Goal: Use online tool/utility: Utilize a website feature to perform a specific function

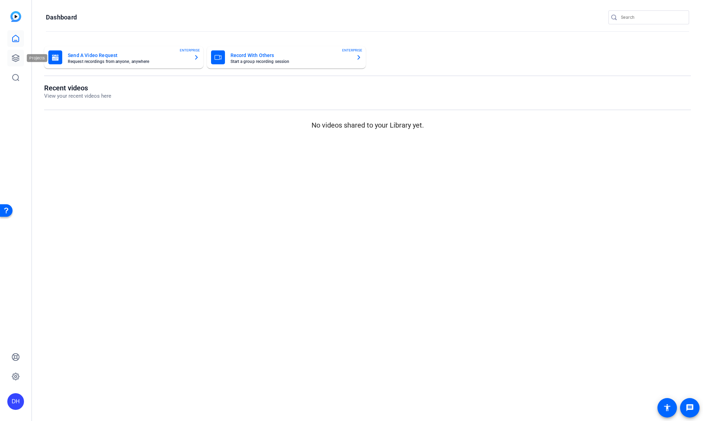
click at [17, 59] on icon at bounding box center [15, 58] width 8 height 8
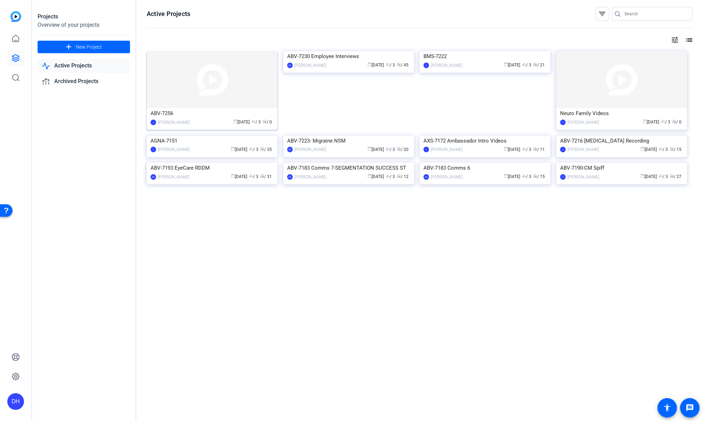
click at [214, 119] on div "calendar_today Aug 14 group / 3 radio / 0" at bounding box center [233, 122] width 81 height 7
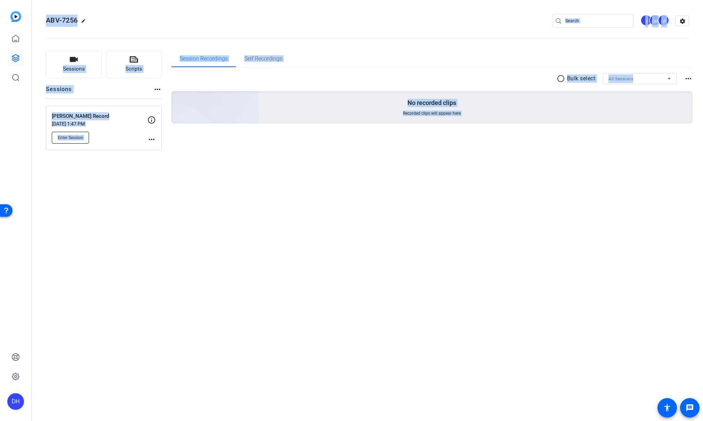
click at [65, 142] on button "Enter Session" at bounding box center [70, 138] width 37 height 12
click at [68, 73] on span "Sessions" at bounding box center [74, 69] width 22 height 8
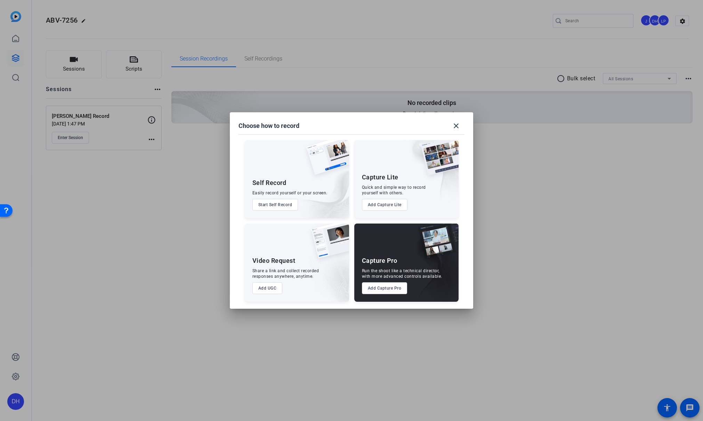
click at [94, 143] on div at bounding box center [351, 210] width 703 height 421
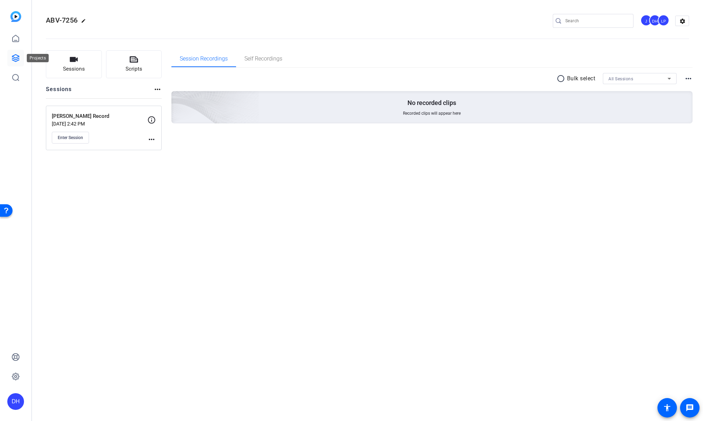
click at [15, 57] on icon at bounding box center [15, 58] width 7 height 7
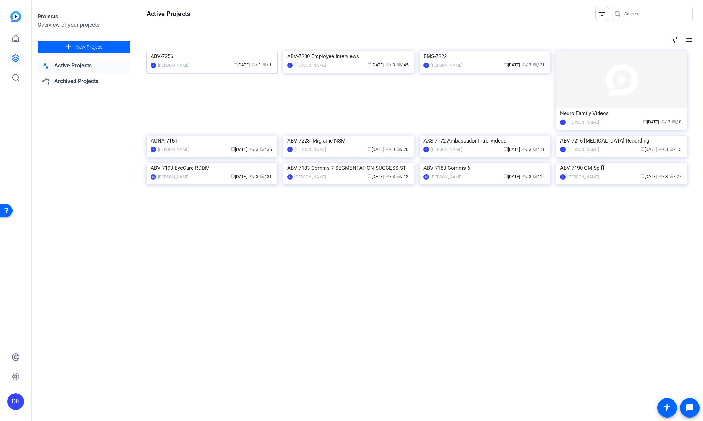
click at [200, 62] on div "ABV-7256" at bounding box center [212, 56] width 123 height 10
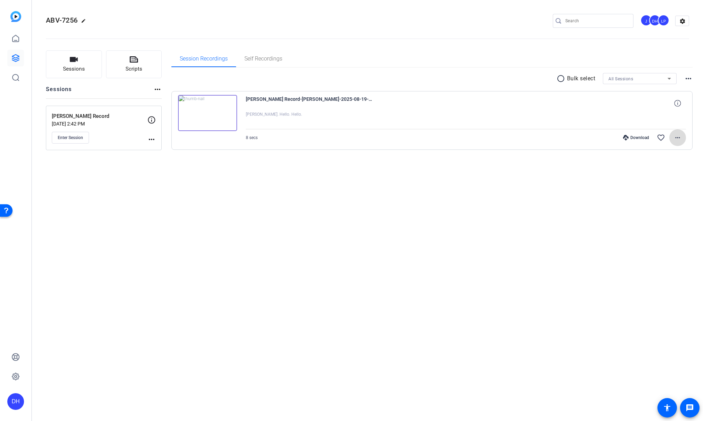
click at [677, 138] on mat-icon "more_horiz" at bounding box center [678, 138] width 8 height 8
click at [655, 152] on span "Download Original" at bounding box center [660, 152] width 42 height 8
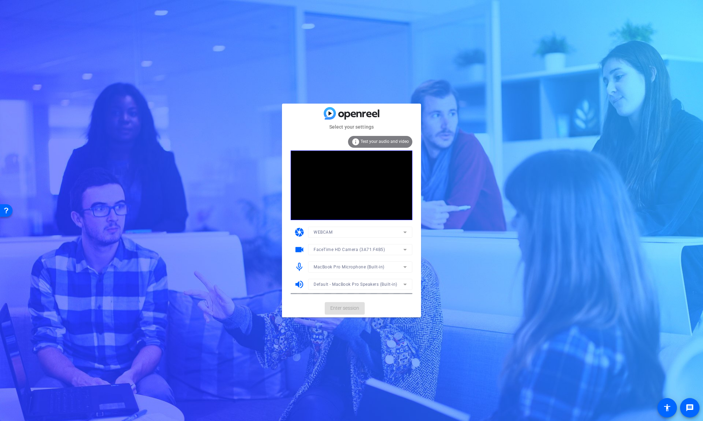
click at [358, 250] on mat-form-field "FaceTime HD Camera (3A71:F4B5)" at bounding box center [360, 249] width 104 height 11
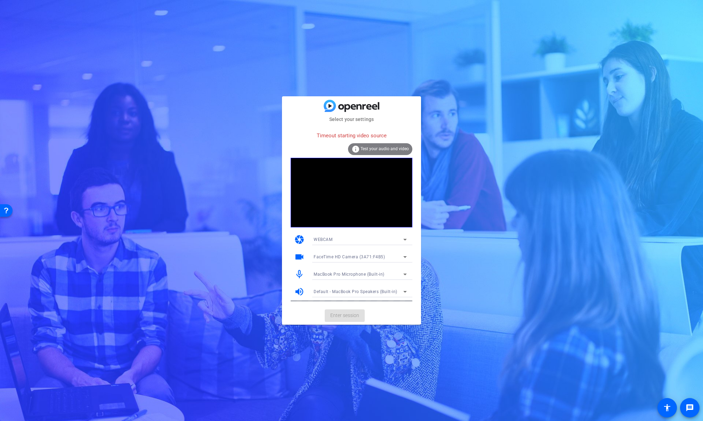
click at [401, 253] on icon at bounding box center [405, 257] width 8 height 8
click at [376, 284] on span "HD Pro Webcam C920 (046d:08e5)" at bounding box center [349, 282] width 70 height 8
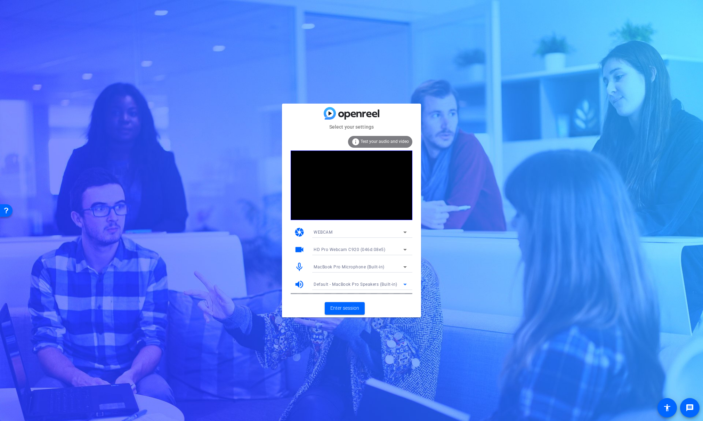
click at [354, 282] on span "Default - MacBook Pro Speakers (Built-in)" at bounding box center [356, 284] width 84 height 5
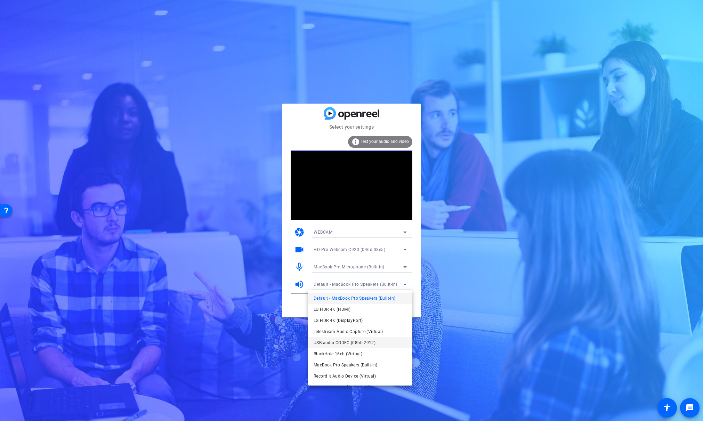
click at [344, 343] on span "USB audio CODEC (08bb:2912)" at bounding box center [345, 343] width 62 height 8
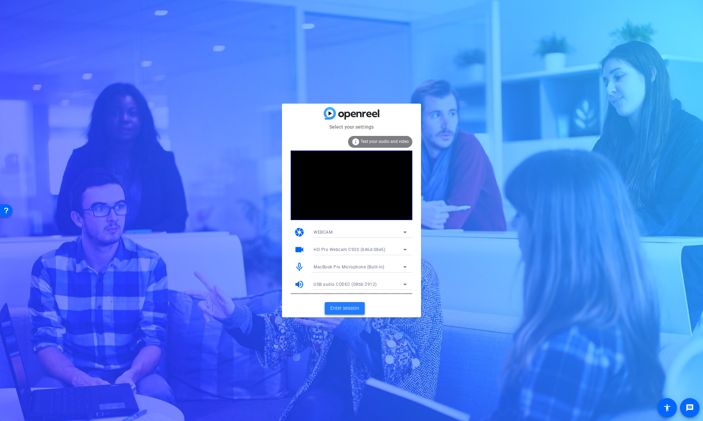
click at [346, 309] on span "Enter session" at bounding box center [344, 308] width 29 height 7
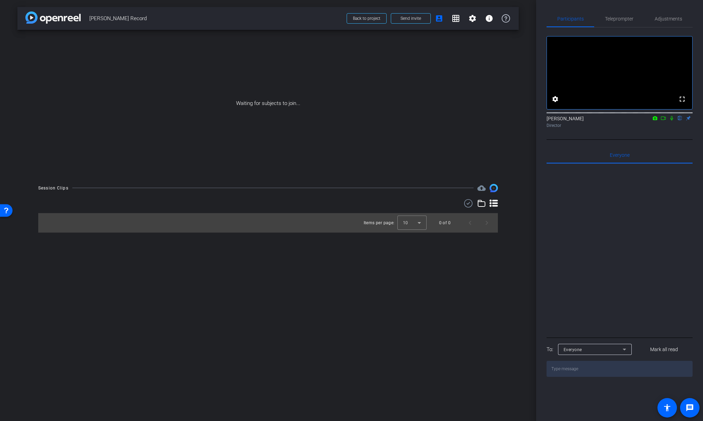
click at [663, 121] on icon at bounding box center [664, 118] width 6 height 5
click at [679, 121] on icon at bounding box center [681, 118] width 6 height 5
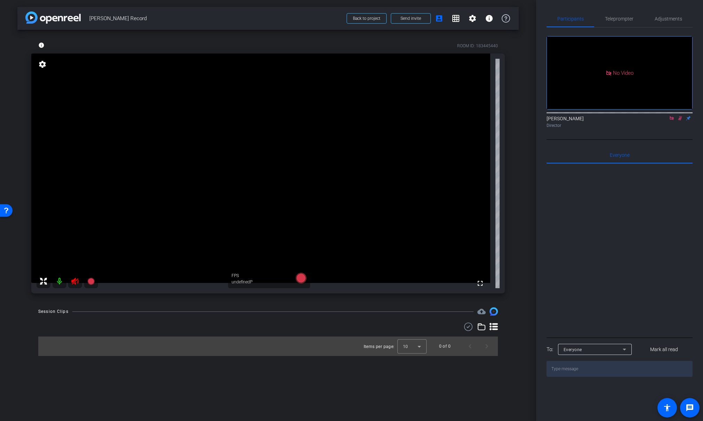
click at [675, 121] on mat-icon at bounding box center [672, 118] width 8 height 6
click at [672, 121] on icon at bounding box center [672, 118] width 4 height 5
click at [664, 121] on icon at bounding box center [664, 118] width 6 height 5
click at [680, 121] on icon at bounding box center [681, 118] width 6 height 5
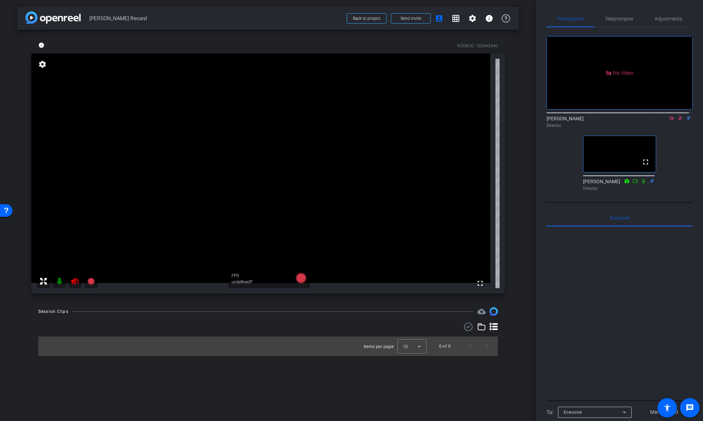
click at [669, 121] on icon at bounding box center [672, 118] width 6 height 5
click at [613, 19] on span "Teleprompter" at bounding box center [619, 18] width 29 height 5
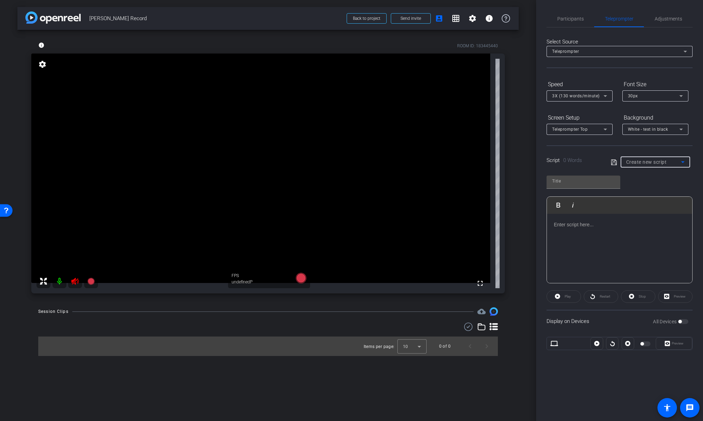
click at [659, 164] on span "Create new script" at bounding box center [647, 162] width 41 height 6
click at [630, 186] on span "[PERSON_NAME]" at bounding box center [644, 187] width 35 height 8
type input "[PERSON_NAME]"
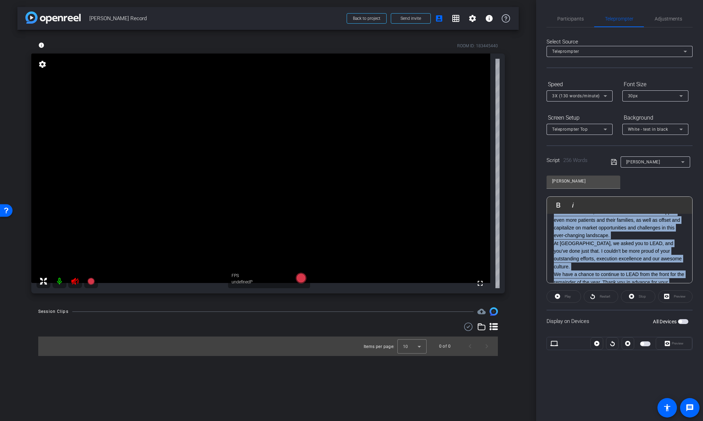
scroll to position [232, 0]
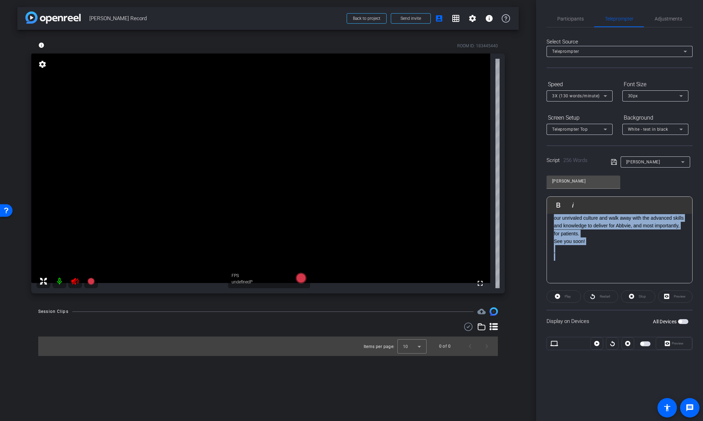
drag, startPoint x: 553, startPoint y: 239, endPoint x: 604, endPoint y: 259, distance: 54.6
click at [604, 259] on div "Hello, Team Psych, and welcome to our Pre POA All Field Broadcast. Your time an…" at bounding box center [619, 133] width 145 height 302
copy div "Lorem, Ipsu Dolor, sit ametcon ad eli Sed DOE Tem Incid Utlaboree. Dolo magn al…"
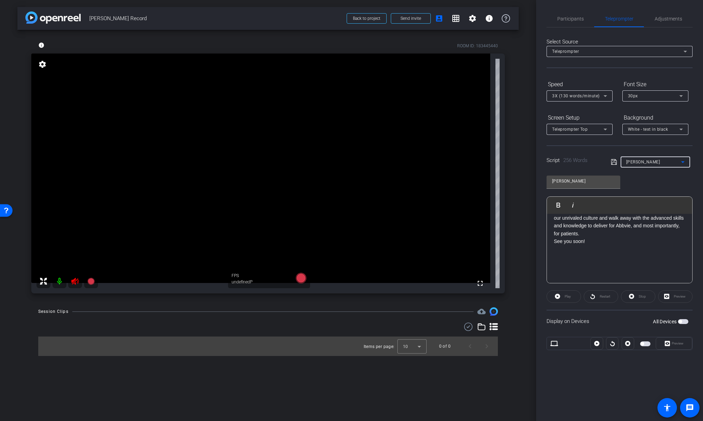
click at [636, 163] on span "[PERSON_NAME]" at bounding box center [644, 162] width 34 height 5
click at [636, 174] on span "Create new script" at bounding box center [645, 176] width 37 height 8
click at [567, 230] on div at bounding box center [619, 249] width 145 height 70
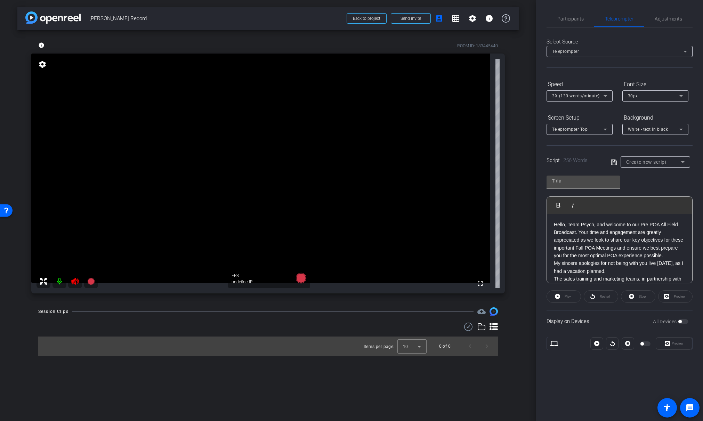
click at [557, 218] on div "Hello, Team Psych, and welcome to our Pre POA All Field Broadcast. Your time an…" at bounding box center [619, 345] width 145 height 263
click at [600, 225] on p "Thank you [PERSON_NAME] for thr indroduction" at bounding box center [619, 225] width 131 height 8
click at [632, 226] on p "Thank you [PERSON_NAME] for the indroduction" at bounding box center [619, 225] width 131 height 8
click at [571, 225] on p "Thank you [PERSON_NAME] for the indroduction." at bounding box center [619, 225] width 131 height 8
click at [644, 223] on p "Thank You [PERSON_NAME] for the indroduction." at bounding box center [619, 225] width 131 height 8
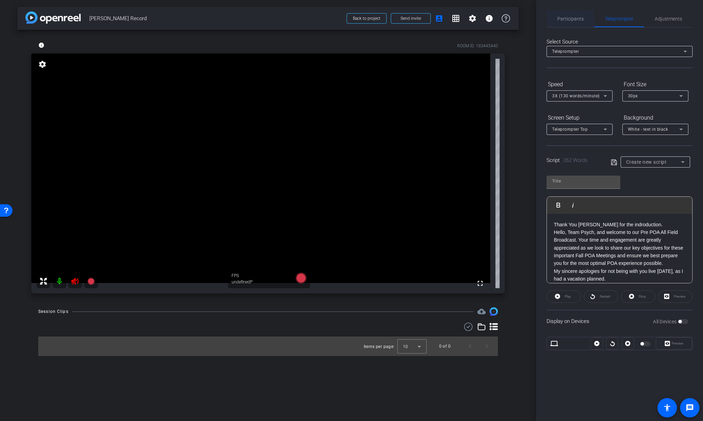
click at [573, 16] on span "Participants" at bounding box center [571, 18] width 26 height 5
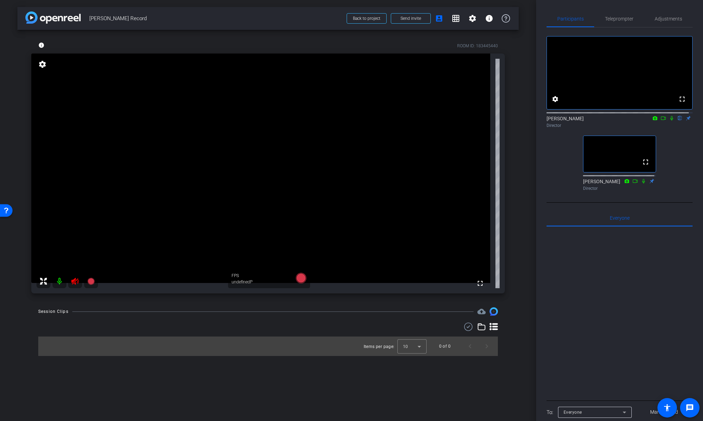
click at [671, 121] on icon at bounding box center [672, 118] width 3 height 5
click at [624, 17] on span "Teleprompter" at bounding box center [619, 18] width 29 height 5
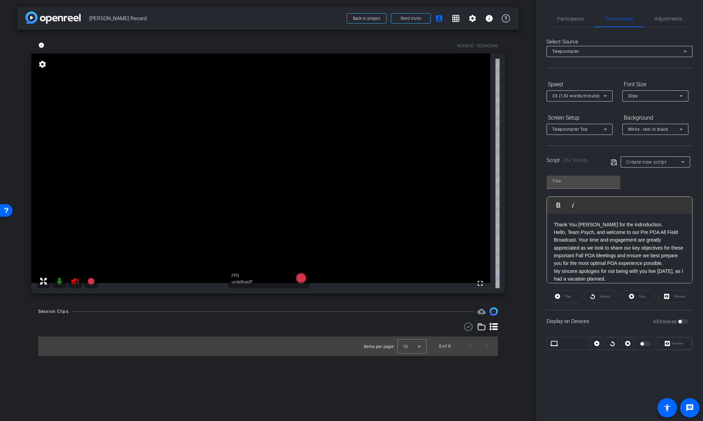
click at [610, 226] on p "Thank You [PERSON_NAME] for the indroduction." at bounding box center [619, 225] width 131 height 8
click at [640, 227] on p "Thank You [PERSON_NAME] for the introduction." at bounding box center [619, 225] width 131 height 8
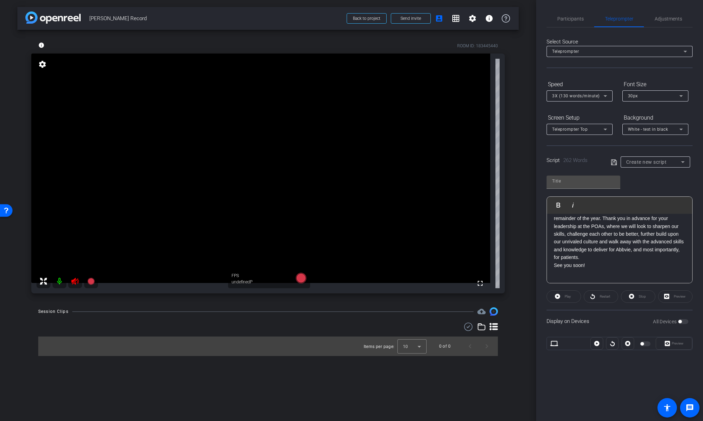
scroll to position [201, 0]
click at [568, 273] on p at bounding box center [619, 273] width 131 height 8
click at [563, 181] on input "text" at bounding box center [583, 181] width 63 height 8
click at [573, 181] on input "text" at bounding box center [583, 181] width 63 height 8
click at [593, 382] on div "Participants Teleprompter Adjustments settings [PERSON_NAME] flip Director [PER…" at bounding box center [619, 210] width 167 height 421
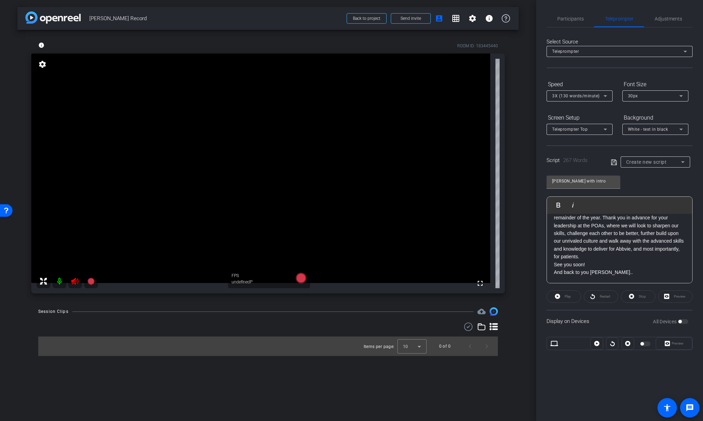
click at [671, 162] on div "Create new script" at bounding box center [654, 162] width 55 height 8
click at [638, 185] on span "[PERSON_NAME]" at bounding box center [644, 187] width 35 height 8
type input "[PERSON_NAME]"
click at [638, 162] on span "[PERSON_NAME]" at bounding box center [644, 162] width 34 height 5
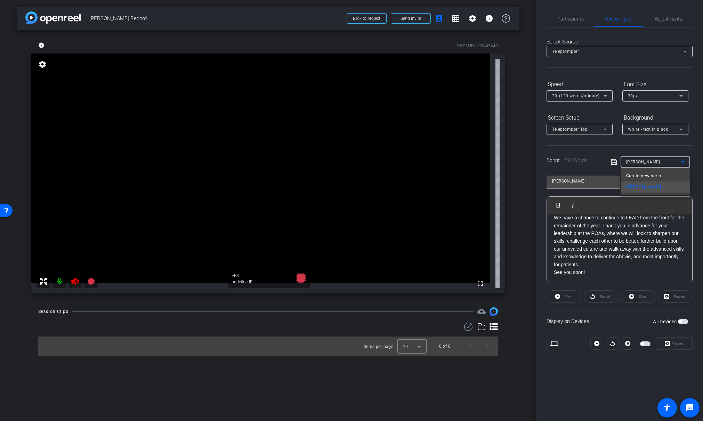
click at [577, 182] on div at bounding box center [351, 210] width 703 height 421
click at [576, 182] on input "[PERSON_NAME]" at bounding box center [583, 181] width 63 height 8
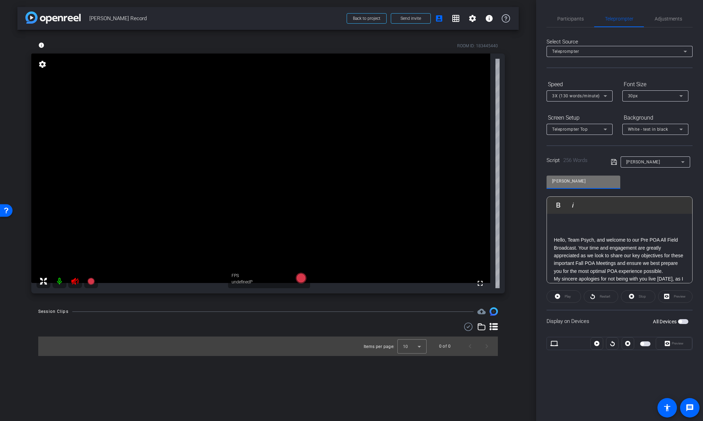
scroll to position [0, 0]
click at [641, 161] on span "[PERSON_NAME]" at bounding box center [644, 162] width 34 height 5
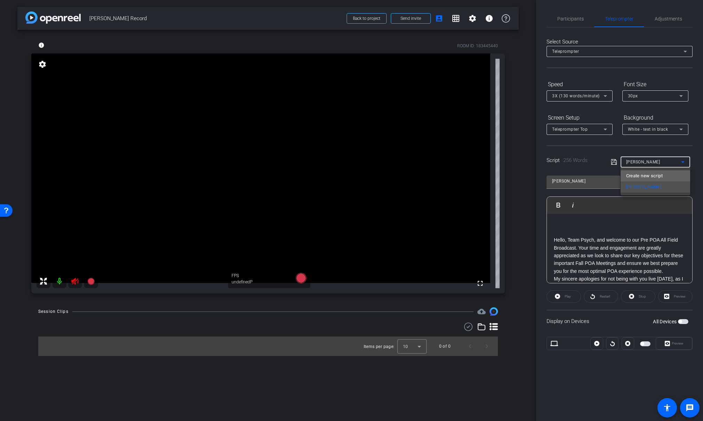
click at [640, 176] on span "Create new script" at bounding box center [645, 176] width 37 height 8
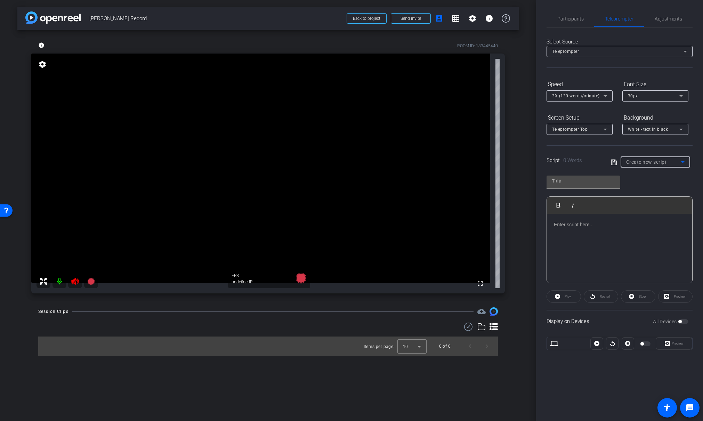
click at [585, 227] on p at bounding box center [619, 225] width 131 height 8
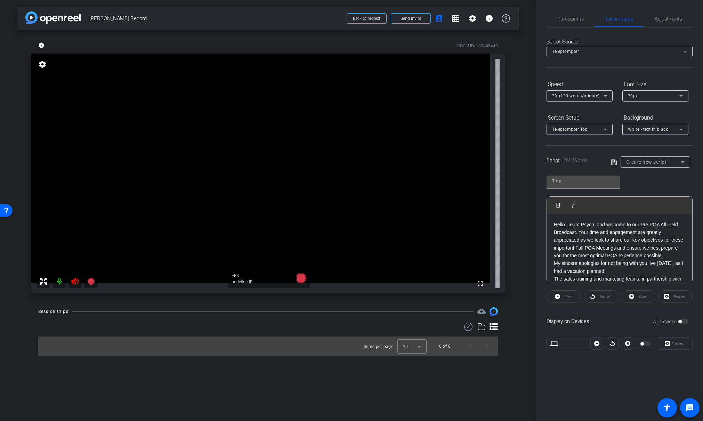
click at [555, 226] on p "Hello, Team Psych, and welcome to our Pre POA All Field Broadcast. Your time an…" at bounding box center [619, 240] width 131 height 39
click at [570, 179] on input "text" at bounding box center [583, 181] width 63 height 8
click at [566, 181] on input "text" at bounding box center [583, 181] width 63 height 8
click at [613, 162] on icon at bounding box center [614, 162] width 6 height 8
click at [575, 20] on span "Participants" at bounding box center [571, 18] width 26 height 5
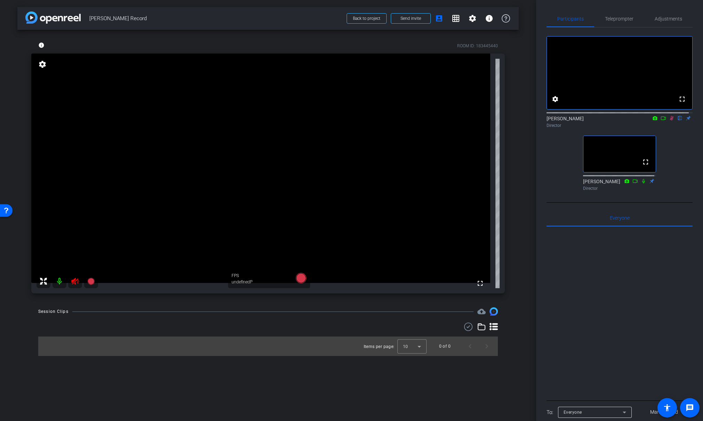
click at [669, 121] on icon at bounding box center [672, 118] width 6 height 5
click at [617, 18] on span "Teleprompter" at bounding box center [619, 18] width 29 height 5
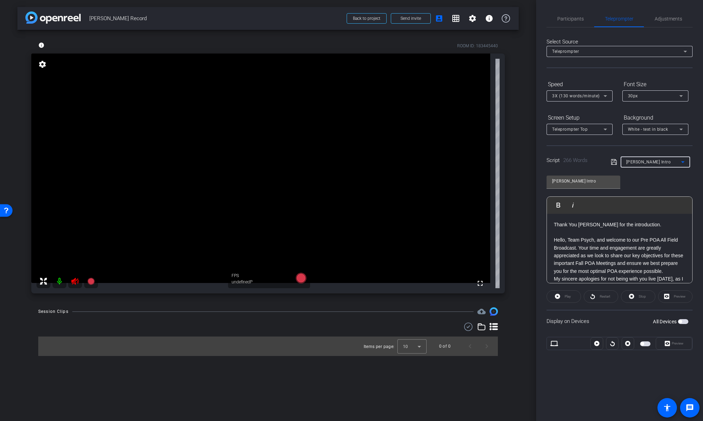
click at [655, 164] on div "[PERSON_NAME] Intro" at bounding box center [654, 162] width 55 height 9
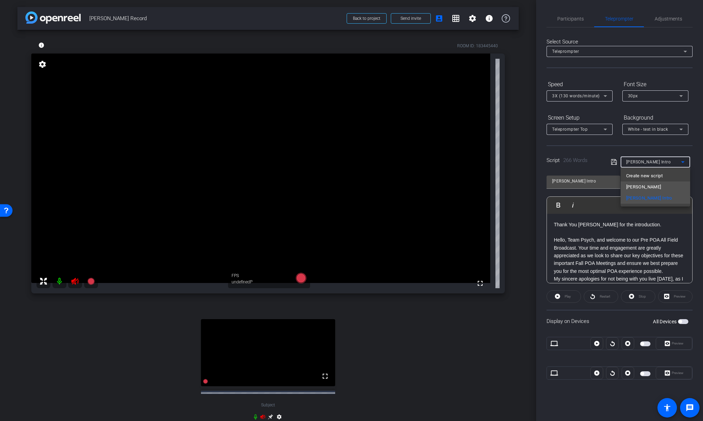
click at [637, 186] on span "[PERSON_NAME]" at bounding box center [644, 187] width 35 height 8
click at [571, 17] on span "Participants" at bounding box center [571, 18] width 26 height 5
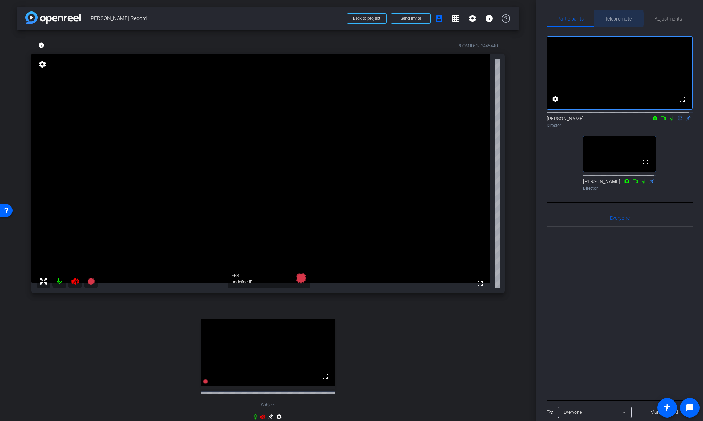
click at [615, 19] on span "Teleprompter" at bounding box center [619, 18] width 29 height 5
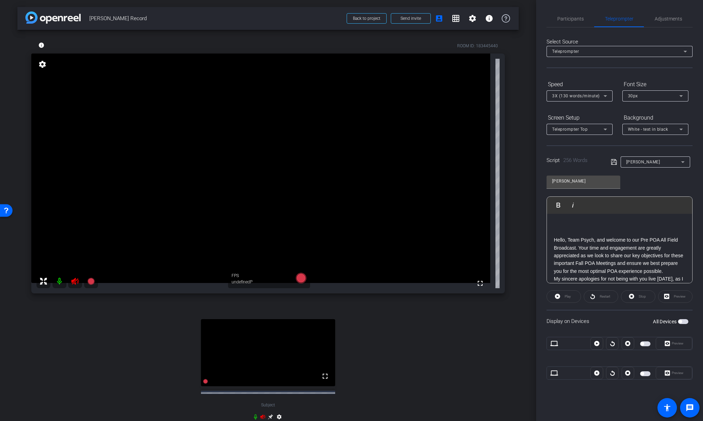
click at [651, 164] on div "[PERSON_NAME]" at bounding box center [654, 162] width 55 height 9
click at [647, 199] on span "[PERSON_NAME] Intro" at bounding box center [650, 198] width 46 height 8
type input "[PERSON_NAME] Intro"
click at [568, 298] on div "Play" at bounding box center [564, 296] width 34 height 13
click at [561, 295] on div "Play" at bounding box center [564, 296] width 34 height 13
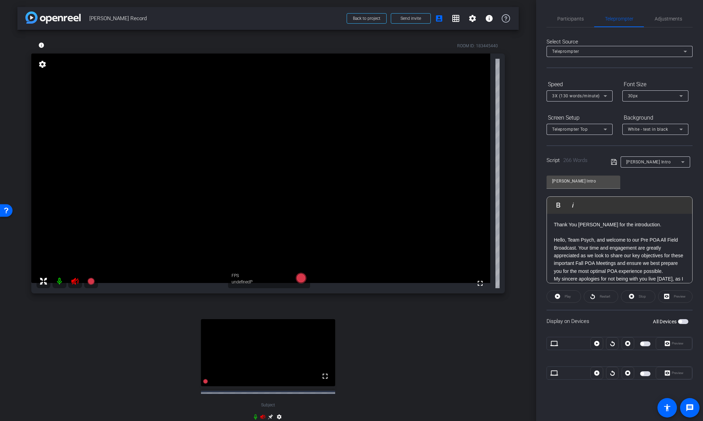
click at [677, 296] on div "Preview" at bounding box center [676, 296] width 34 height 13
click at [620, 275] on p "Hello, Team Psych, and welcome to our Pre POA All Field Broadcast. Your time an…" at bounding box center [619, 255] width 131 height 39
click at [680, 297] on div "Preview" at bounding box center [676, 296] width 34 height 13
click at [601, 296] on div "Restart" at bounding box center [601, 296] width 34 height 13
click at [656, 184] on div "[PERSON_NAME] Intro Play Play from this location Play Selected Play and display…" at bounding box center [620, 226] width 146 height 113
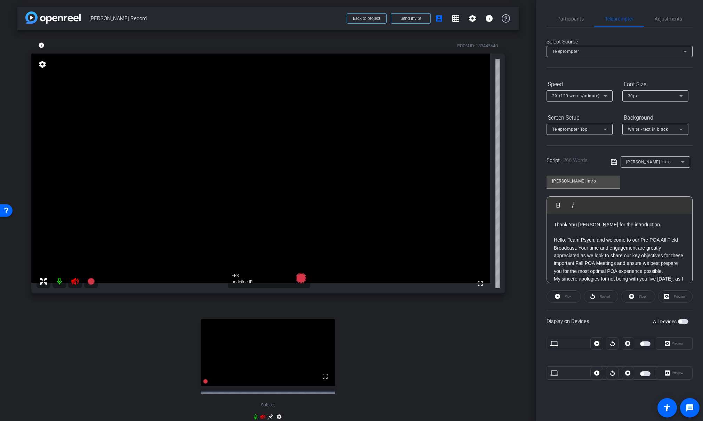
click at [664, 296] on div "Preview" at bounding box center [676, 296] width 34 height 13
click at [571, 20] on span "Participants" at bounding box center [571, 18] width 26 height 5
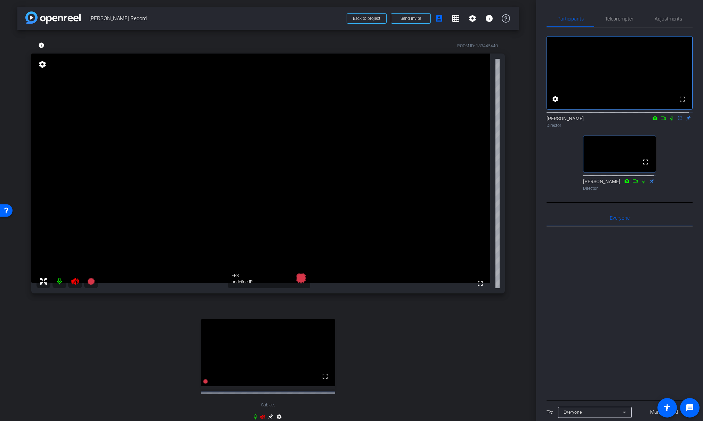
click at [662, 121] on icon at bounding box center [664, 118] width 6 height 5
click at [679, 121] on icon at bounding box center [680, 118] width 3 height 5
click at [670, 120] on icon at bounding box center [672, 118] width 4 height 4
click at [670, 121] on icon at bounding box center [672, 118] width 4 height 5
click at [669, 121] on icon at bounding box center [672, 118] width 6 height 5
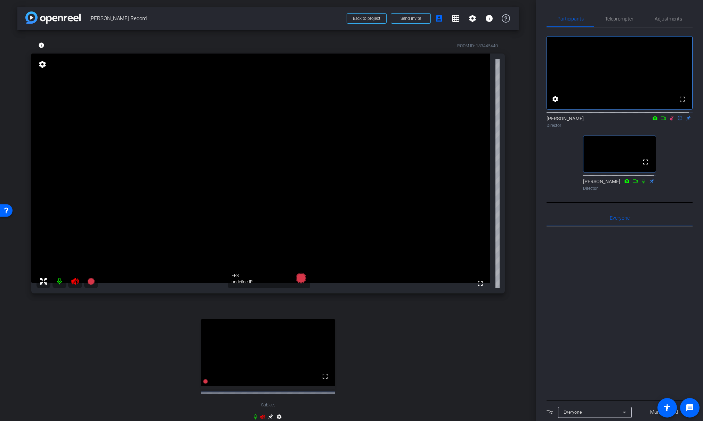
click at [669, 121] on icon at bounding box center [672, 118] width 6 height 5
click at [668, 121] on mat-icon at bounding box center [672, 118] width 8 height 6
click at [669, 121] on icon at bounding box center [672, 118] width 6 height 5
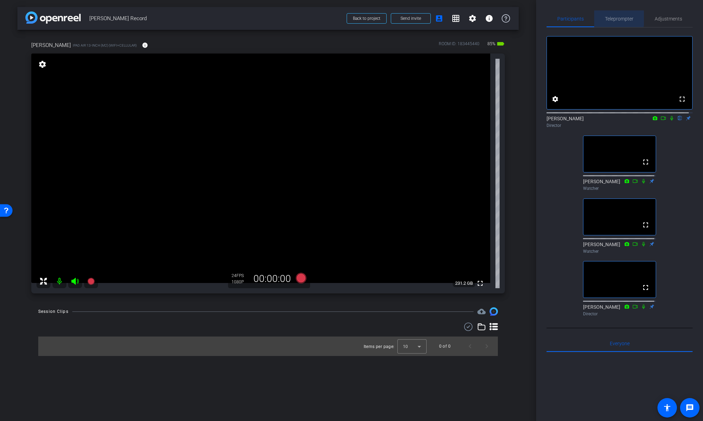
click at [617, 18] on span "Teleprompter" at bounding box center [619, 18] width 29 height 5
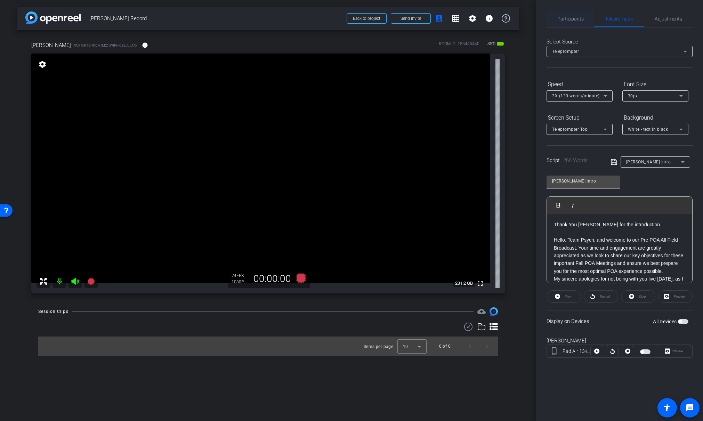
click at [573, 16] on span "Participants" at bounding box center [571, 18] width 26 height 5
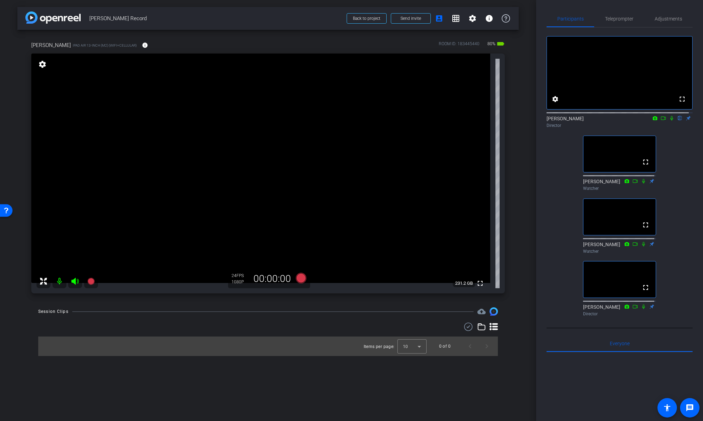
click at [669, 121] on icon at bounding box center [672, 118] width 6 height 5
click at [613, 20] on span "Teleprompter" at bounding box center [619, 18] width 29 height 5
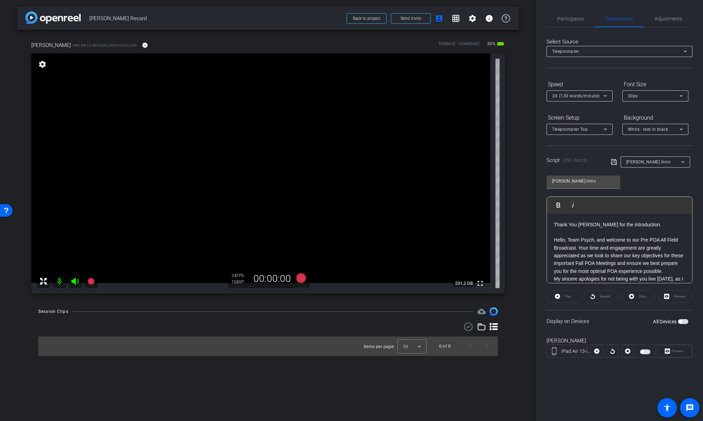
click at [680, 296] on div "Preview" at bounding box center [676, 296] width 34 height 13
click at [570, 19] on span "Participants" at bounding box center [571, 18] width 26 height 5
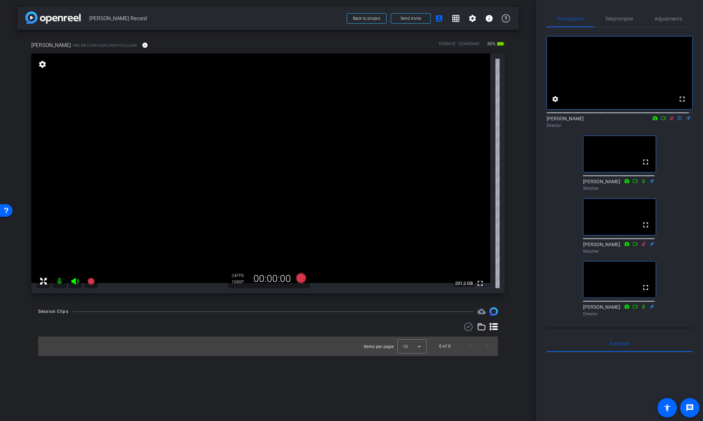
click at [669, 121] on icon at bounding box center [672, 118] width 6 height 5
click at [671, 121] on icon at bounding box center [672, 118] width 3 height 5
click at [669, 121] on icon at bounding box center [672, 118] width 6 height 5
click at [661, 121] on icon at bounding box center [664, 118] width 6 height 5
click at [615, 17] on span "Teleprompter" at bounding box center [619, 18] width 29 height 5
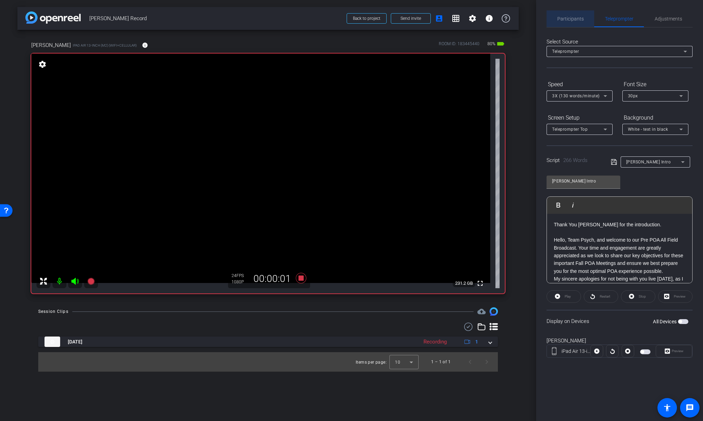
click at [574, 20] on span "Participants" at bounding box center [571, 18] width 26 height 5
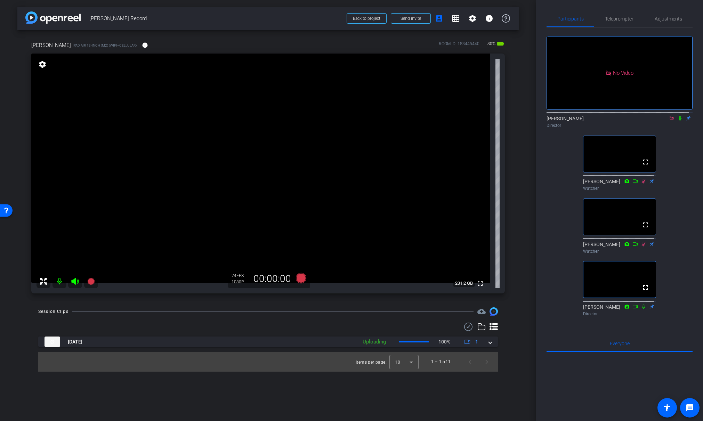
click at [670, 116] on icon at bounding box center [672, 118] width 4 height 4
click at [653, 120] on icon at bounding box center [655, 118] width 5 height 4
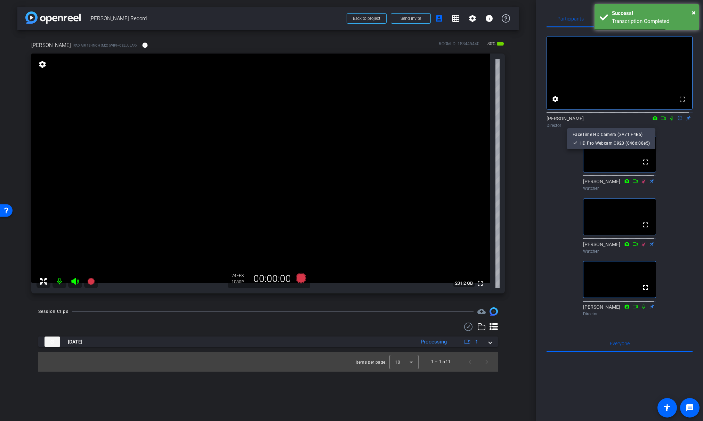
click at [668, 125] on div at bounding box center [351, 210] width 703 height 421
click at [661, 121] on icon at bounding box center [664, 118] width 6 height 5
click at [678, 121] on icon at bounding box center [681, 118] width 6 height 5
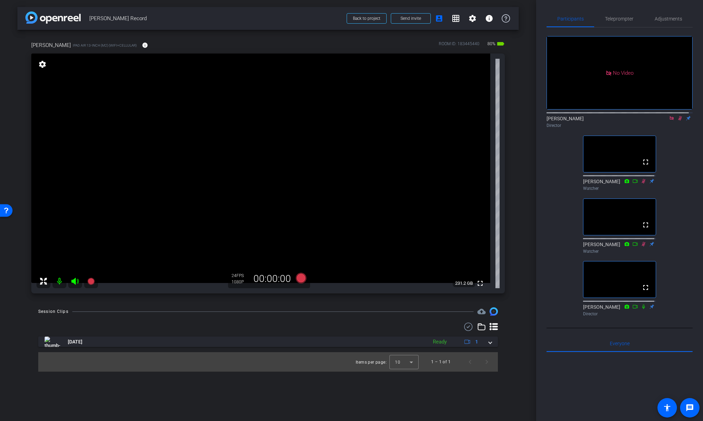
scroll to position [1, 0]
click at [678, 119] on icon at bounding box center [681, 116] width 6 height 5
click at [670, 119] on icon at bounding box center [672, 117] width 4 height 4
click at [620, 18] on span "Teleprompter" at bounding box center [619, 17] width 29 height 5
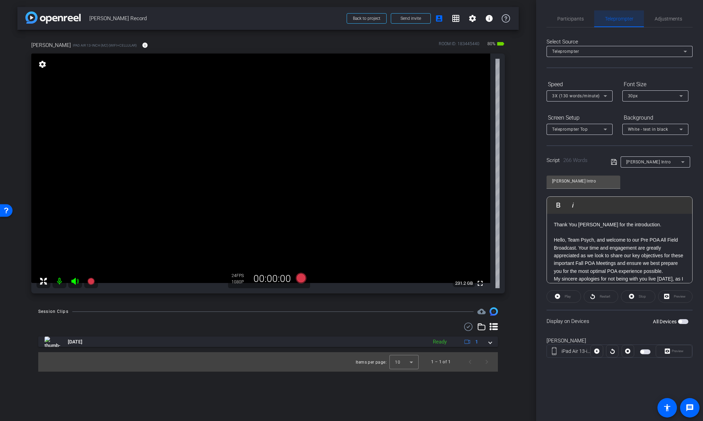
scroll to position [0, 0]
click at [648, 351] on span "button" at bounding box center [645, 352] width 10 height 5
click at [572, 15] on span "Participants" at bounding box center [571, 18] width 26 height 17
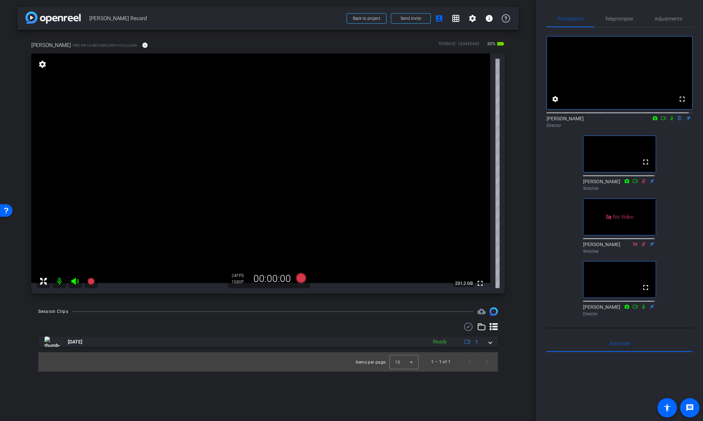
click at [661, 121] on icon at bounding box center [664, 118] width 6 height 5
click at [614, 17] on span "Teleprompter" at bounding box center [619, 18] width 29 height 5
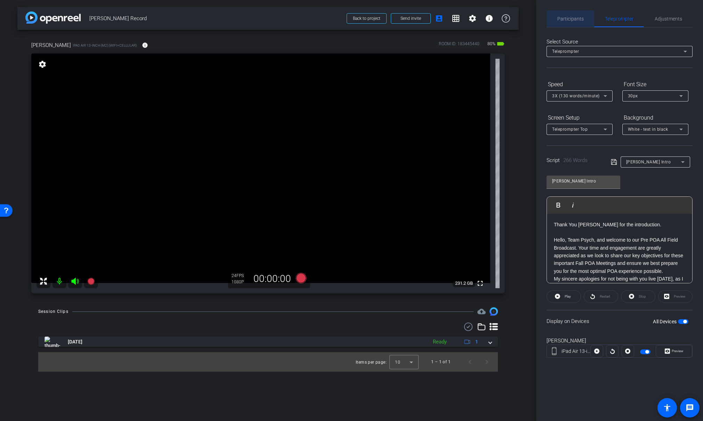
click at [561, 15] on span "Participants" at bounding box center [571, 18] width 26 height 17
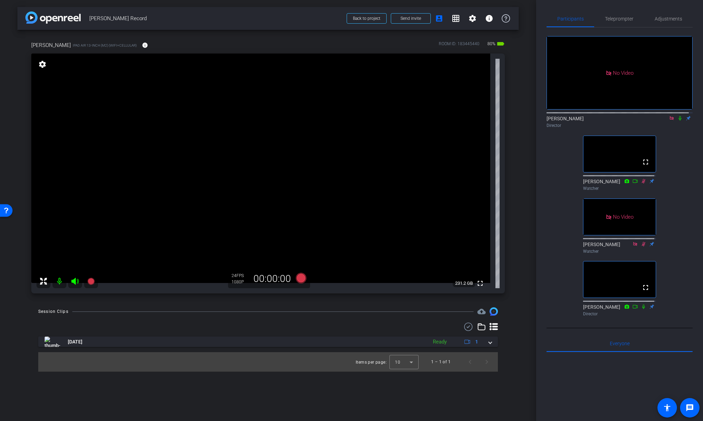
click at [679, 116] on icon at bounding box center [681, 118] width 6 height 5
click at [616, 12] on span "Teleprompter" at bounding box center [619, 18] width 29 height 17
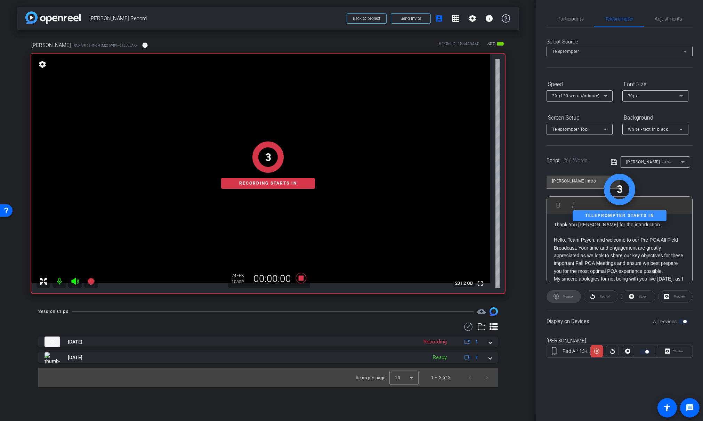
click at [566, 295] on div "Pause" at bounding box center [564, 296] width 34 height 13
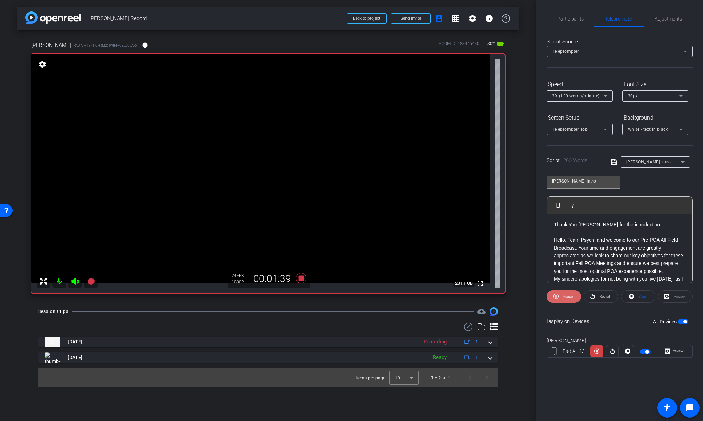
click at [565, 295] on span "Pause" at bounding box center [568, 297] width 9 height 4
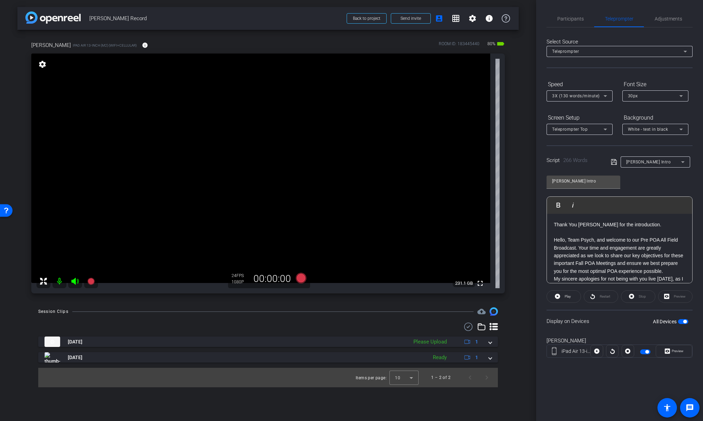
click at [643, 352] on span "button" at bounding box center [645, 352] width 10 height 5
click at [600, 295] on div "Restart" at bounding box center [601, 296] width 34 height 13
click at [613, 350] on div at bounding box center [612, 351] width 13 height 13
click at [647, 351] on span "button" at bounding box center [645, 352] width 10 height 5
click at [613, 352] on div at bounding box center [612, 351] width 13 height 13
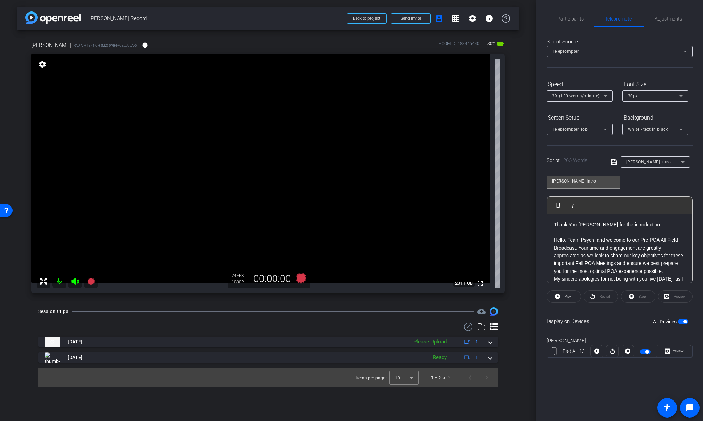
click at [553, 225] on div "Thank You [PERSON_NAME] for the introduction. Hello, Team Psych, and welcome to…" at bounding box center [619, 357] width 145 height 287
click at [579, 248] on p "Hello, Team Psych, and welcome to our Pre POA All Field Broadcast. Your time an…" at bounding box center [619, 255] width 131 height 39
click at [571, 16] on span "Participants" at bounding box center [571, 18] width 26 height 5
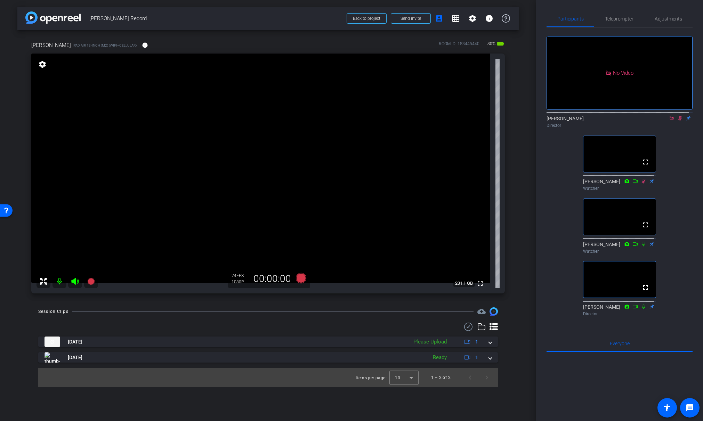
click at [679, 116] on icon at bounding box center [681, 118] width 4 height 5
click at [618, 15] on span "Teleprompter" at bounding box center [619, 18] width 29 height 17
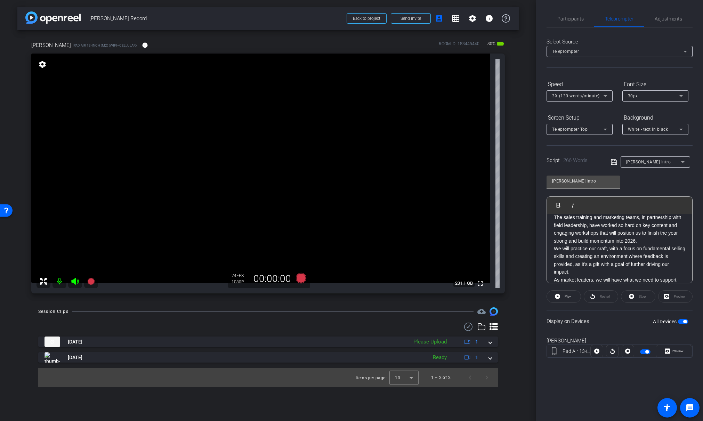
scroll to position [89, 0]
click at [652, 237] on p "The sales training and marketing teams, in partnership with field leadership, h…" at bounding box center [619, 224] width 131 height 31
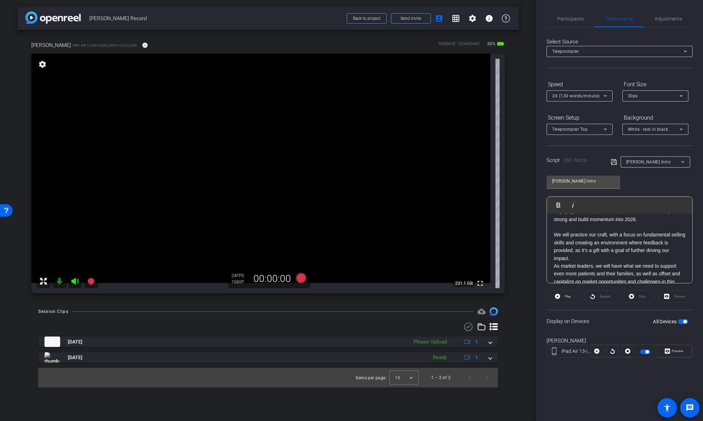
scroll to position [108, 0]
click at [576, 257] on p "We will practice our craft, with a focus on fundamental selling skills and crea…" at bounding box center [619, 244] width 131 height 31
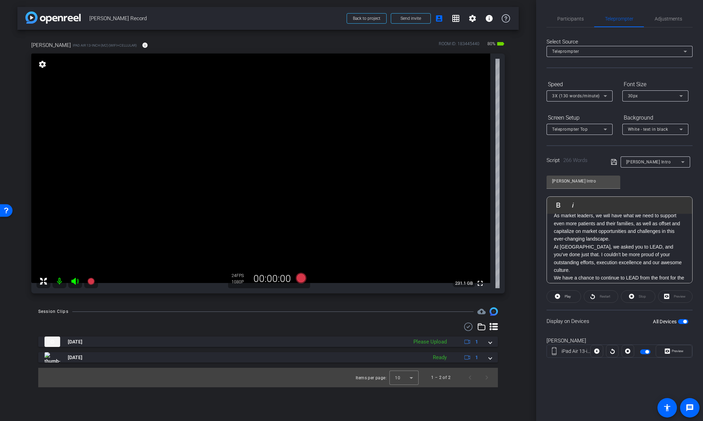
scroll to position [164, 0]
click at [552, 255] on div "Thank You [PERSON_NAME] for the introduction. Hello, Team Psych, and welcome to…" at bounding box center [619, 205] width 145 height 310
click at [611, 255] on p "We have a chance to continue to LEAD from the front for the remainder of the ye…" at bounding box center [619, 269] width 131 height 55
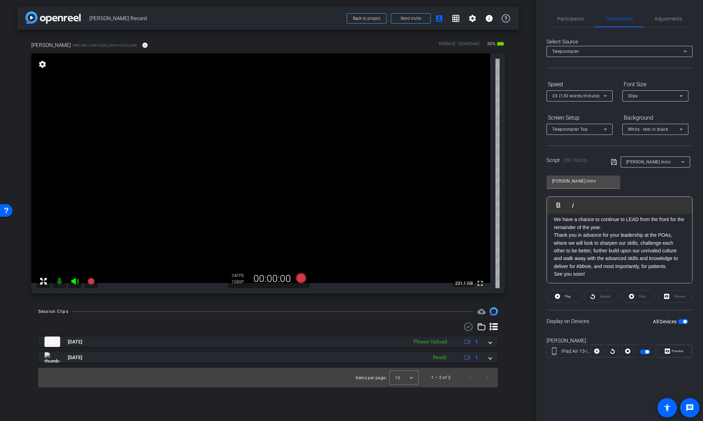
click at [671, 267] on p "Thank you in advance for your leadership at the POAs, where we will look to sha…" at bounding box center [619, 250] width 131 height 39
click at [613, 162] on icon at bounding box center [614, 162] width 6 height 8
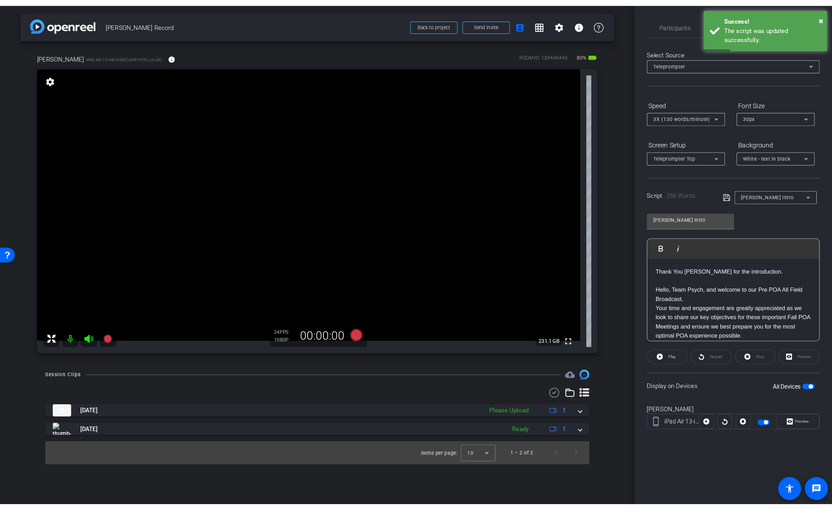
scroll to position [0, 0]
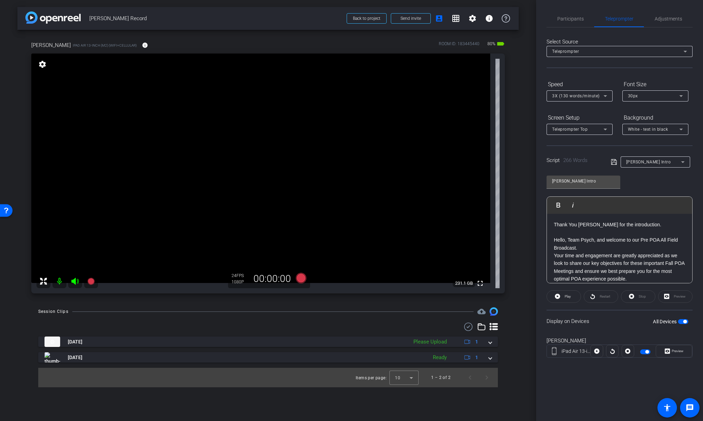
click at [646, 352] on span "button" at bounding box center [647, 351] width 3 height 3
click at [645, 352] on span "button" at bounding box center [645, 352] width 10 height 5
click at [680, 350] on span "Preview" at bounding box center [678, 351] width 12 height 4
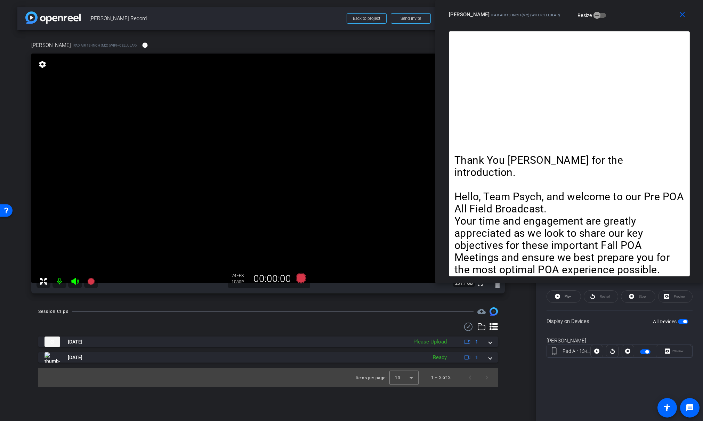
drag, startPoint x: 402, startPoint y: 78, endPoint x: 686, endPoint y: -29, distance: 303.3
click at [686, 0] on html "Accessibility Screen-Reader Guide, Feedback, and Issue Reporting | New window m…" at bounding box center [351, 210] width 703 height 421
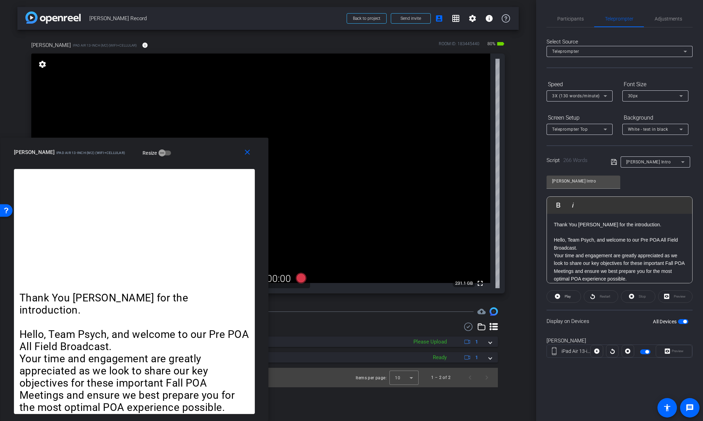
drag, startPoint x: 580, startPoint y: 34, endPoint x: 145, endPoint y: 216, distance: 470.6
click at [145, 216] on div "close [PERSON_NAME] iPad Air 13-inch (M2) (WiFi+Cellular) Resize Thank You [PER…" at bounding box center [134, 280] width 268 height 284
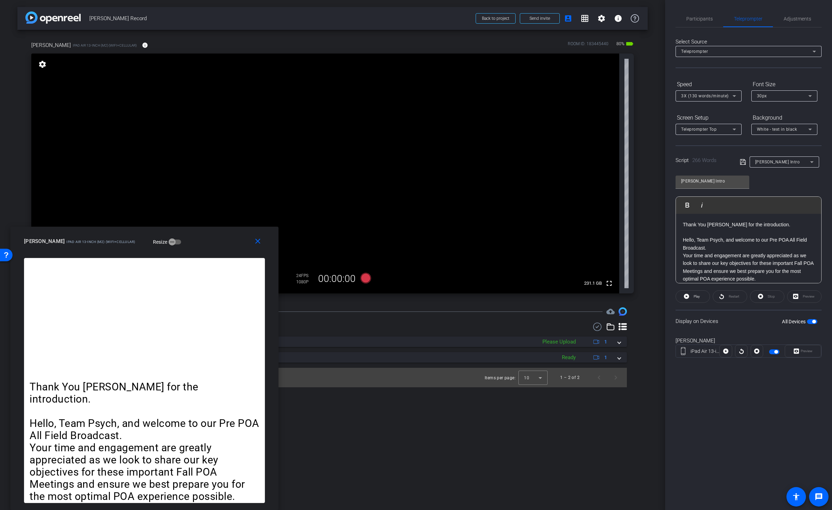
drag, startPoint x: 255, startPoint y: 195, endPoint x: 201, endPoint y: 244, distance: 72.9
click at [201, 244] on div "[PERSON_NAME] iPad Air 13-inch (M2) (WiFi+Cellular) Resize" at bounding box center [147, 241] width 246 height 13
click at [693, 298] on span "Play" at bounding box center [696, 297] width 8 height 10
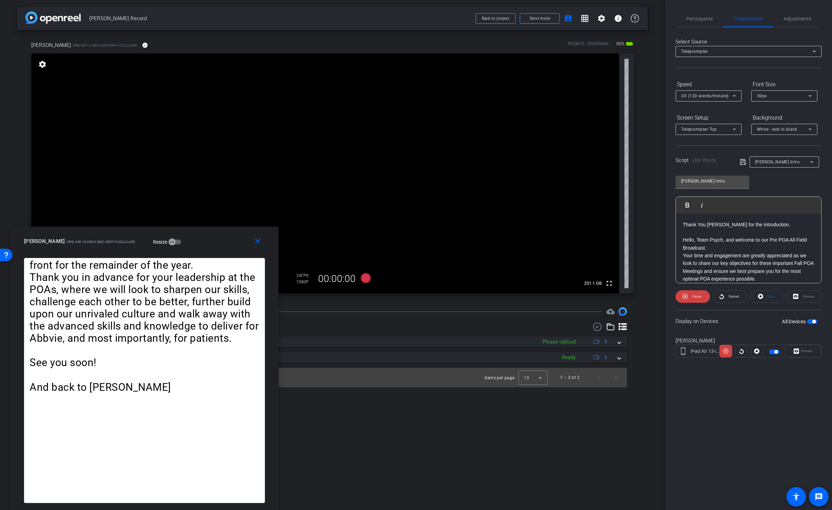
click at [703, 260] on p "Your time and engagement are greatly appreciated as we look to share our key ob…" at bounding box center [748, 267] width 131 height 31
click at [703, 351] on icon at bounding box center [741, 351] width 5 height 10
click at [703, 248] on p "Hello, Team Psych, and welcome to our Pre POA All Field Broadcast." at bounding box center [748, 244] width 131 height 16
click at [703, 351] on icon at bounding box center [757, 351] width 5 height 10
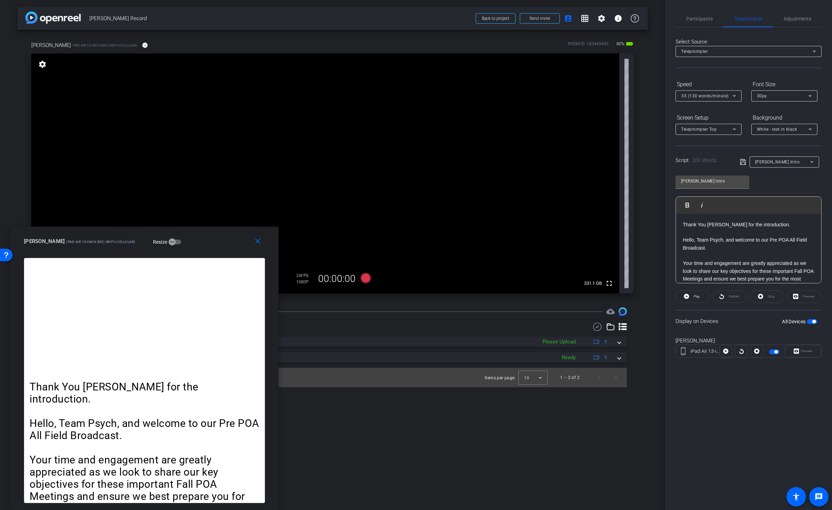
click at [703, 351] on span "button" at bounding box center [774, 352] width 10 height 5
click at [703, 261] on p "Your time and engagement are greatly appreciated as we look to share our key ob…" at bounding box center [748, 247] width 131 height 31
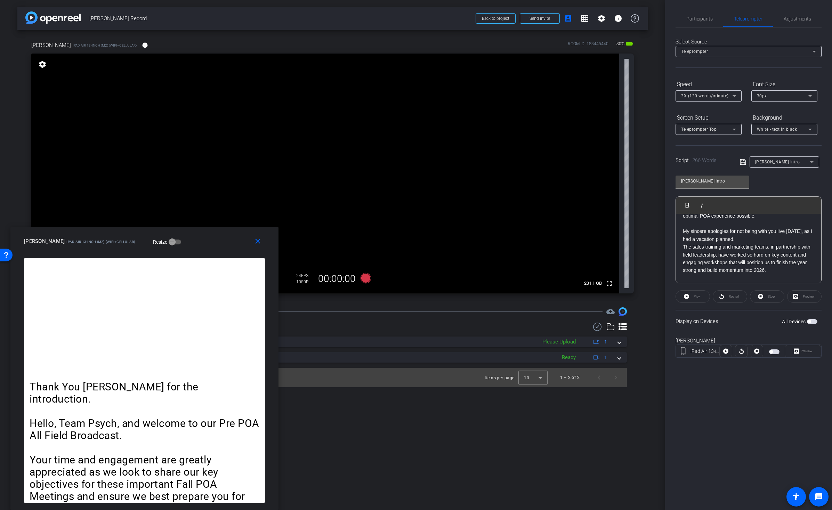
scroll to position [75, 0]
click at [703, 236] on p "My sincere apologies for not being with you live [DATE], as I had a vacation pl…" at bounding box center [748, 231] width 131 height 16
click at [703, 17] on span "Participants" at bounding box center [700, 18] width 26 height 5
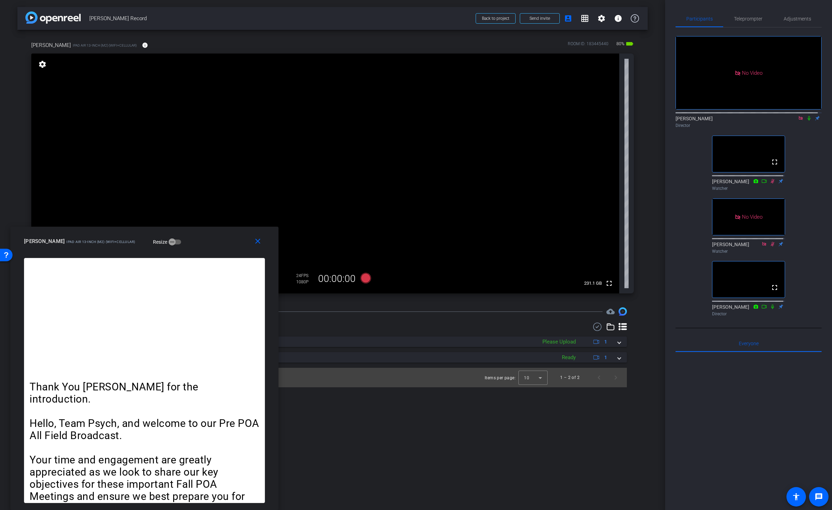
click at [703, 116] on icon at bounding box center [810, 118] width 6 height 5
click at [703, 17] on span "Teleprompter" at bounding box center [748, 18] width 29 height 5
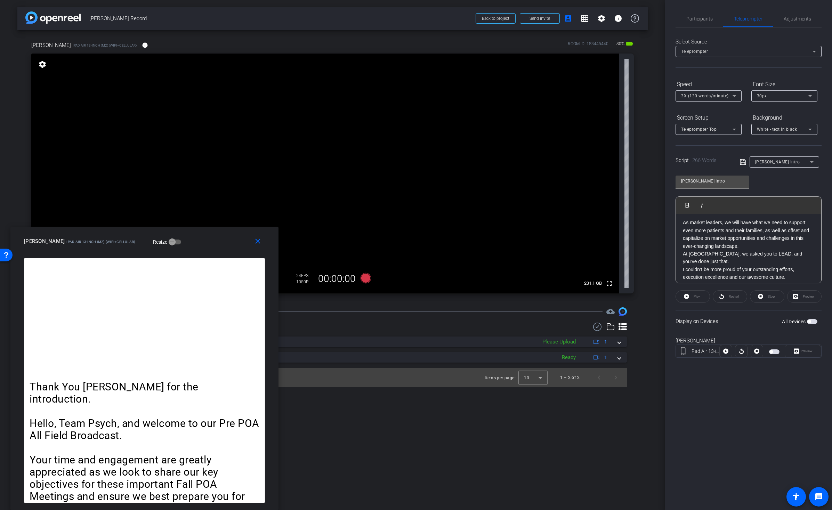
scroll to position [183, 0]
click at [703, 246] on p "As market leaders, we will have what we need to support even more patients and …" at bounding box center [748, 232] width 131 height 31
click at [703, 161] on icon at bounding box center [743, 162] width 6 height 8
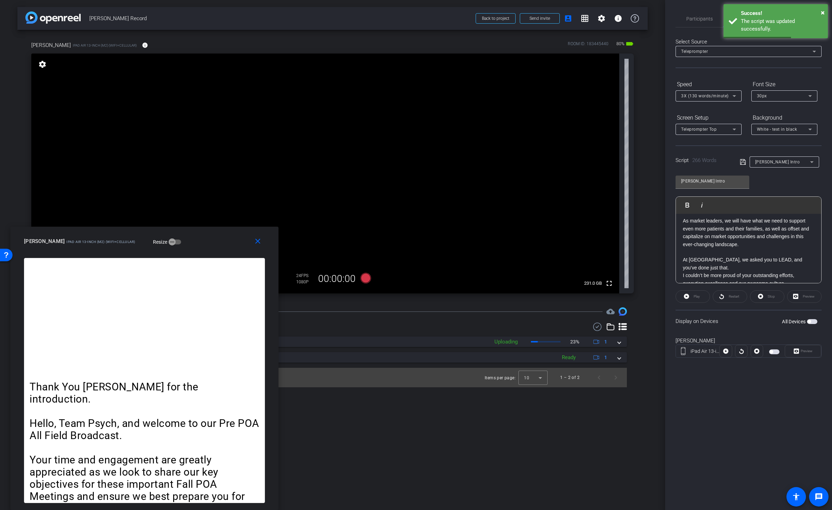
click at [703, 352] on div at bounding box center [741, 351] width 13 height 13
click at [703, 351] on span "button" at bounding box center [774, 352] width 10 height 5
click at [697, 296] on span "Play" at bounding box center [697, 297] width 6 height 4
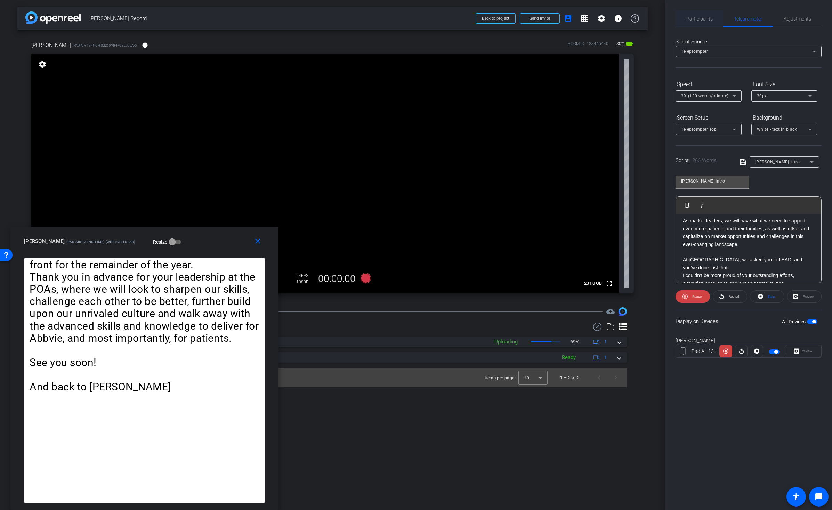
click at [701, 17] on span "Participants" at bounding box center [700, 18] width 26 height 5
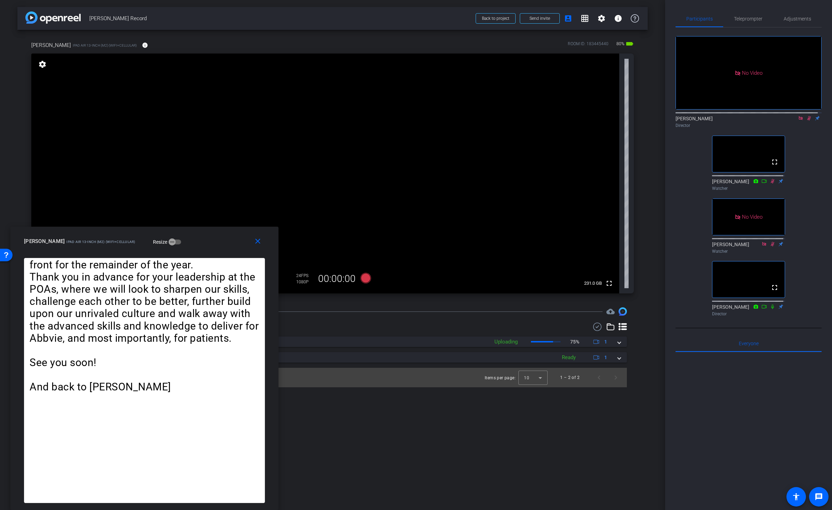
click at [703, 115] on mat-icon at bounding box center [809, 118] width 8 height 6
click at [703, 116] on icon at bounding box center [810, 118] width 6 height 5
click at [703, 19] on span "Teleprompter" at bounding box center [748, 18] width 29 height 5
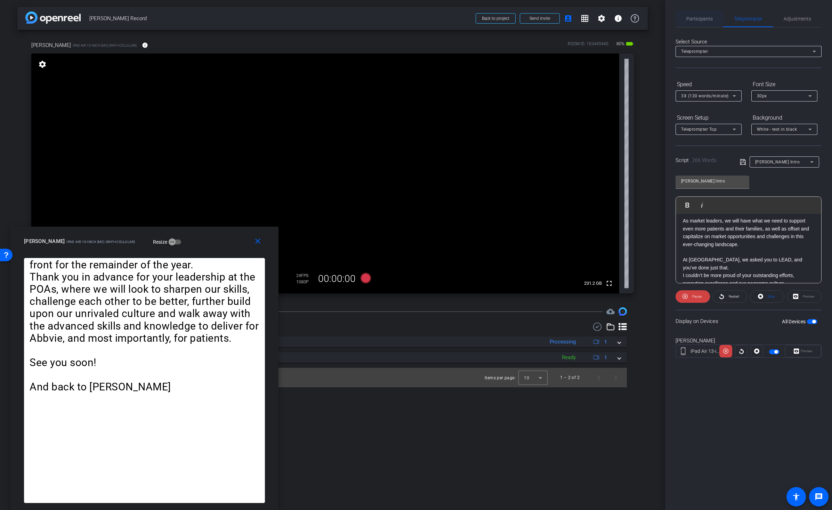
click at [696, 18] on span "Participants" at bounding box center [700, 18] width 26 height 5
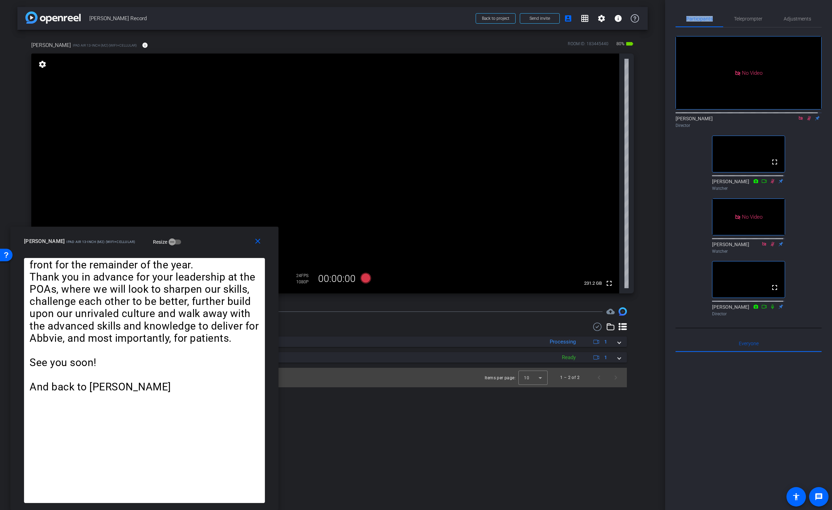
click at [703, 116] on icon at bounding box center [810, 118] width 6 height 5
click at [703, 16] on span "Teleprompter" at bounding box center [748, 18] width 29 height 5
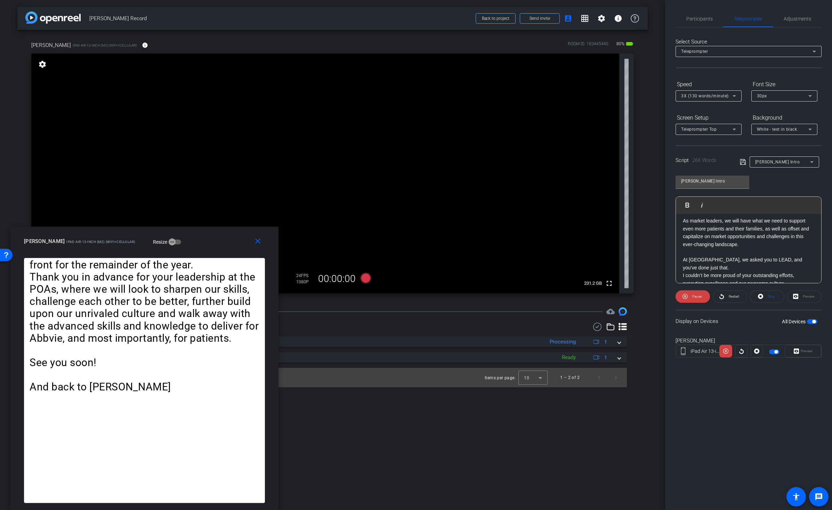
click at [703, 96] on span "3X (130 words/minute)" at bounding box center [705, 96] width 48 height 5
click at [703, 152] on span "5X (150 words/minute)" at bounding box center [705, 154] width 48 height 8
click at [703, 351] on icon at bounding box center [757, 351] width 5 height 5
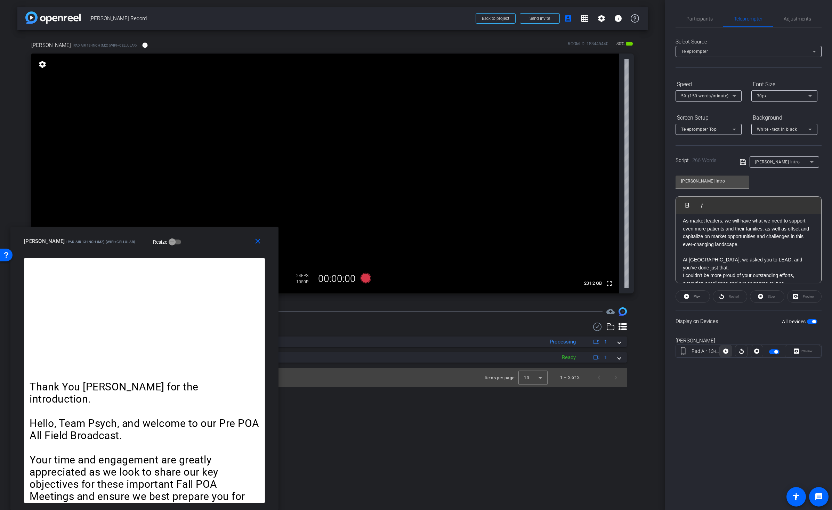
click at [703, 350] on span at bounding box center [726, 351] width 12 height 17
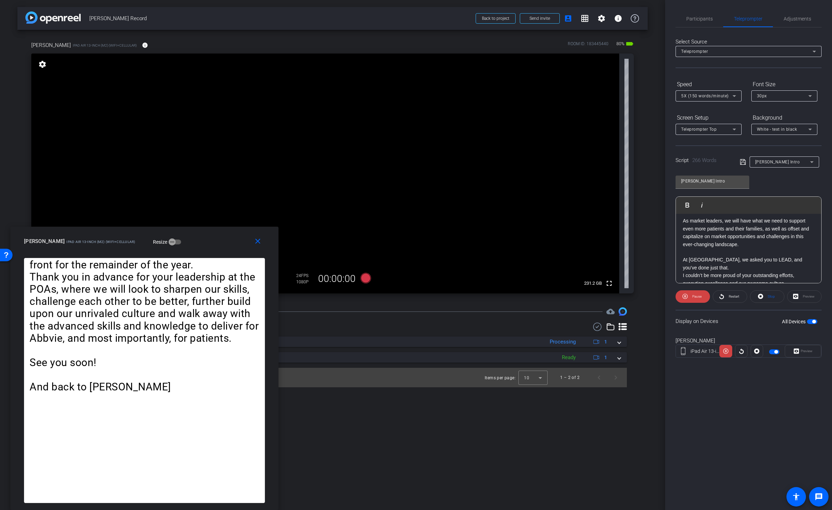
click at [703, 97] on span "5X (150 words/minute)" at bounding box center [705, 96] width 48 height 5
click at [703, 174] on span "7X (200 words/minute)" at bounding box center [705, 177] width 48 height 8
click at [703, 352] on icon at bounding box center [741, 351] width 5 height 10
click at [696, 18] on span "Participants" at bounding box center [700, 18] width 26 height 5
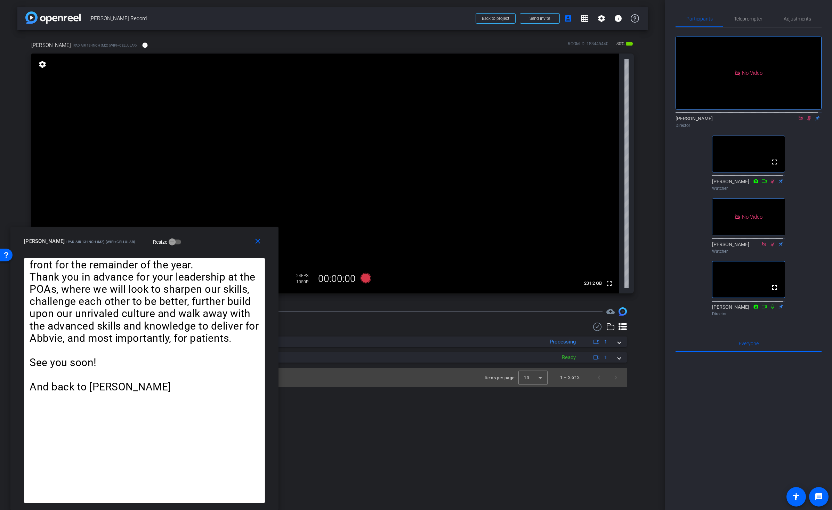
click at [703, 116] on icon at bounding box center [810, 118] width 6 height 5
click at [703, 19] on span "Teleprompter" at bounding box center [748, 18] width 29 height 5
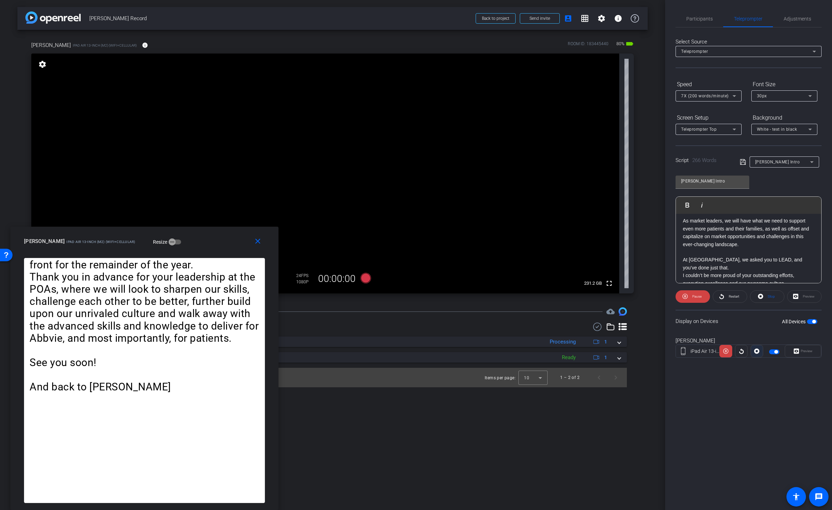
click at [703, 350] on icon at bounding box center [757, 351] width 5 height 5
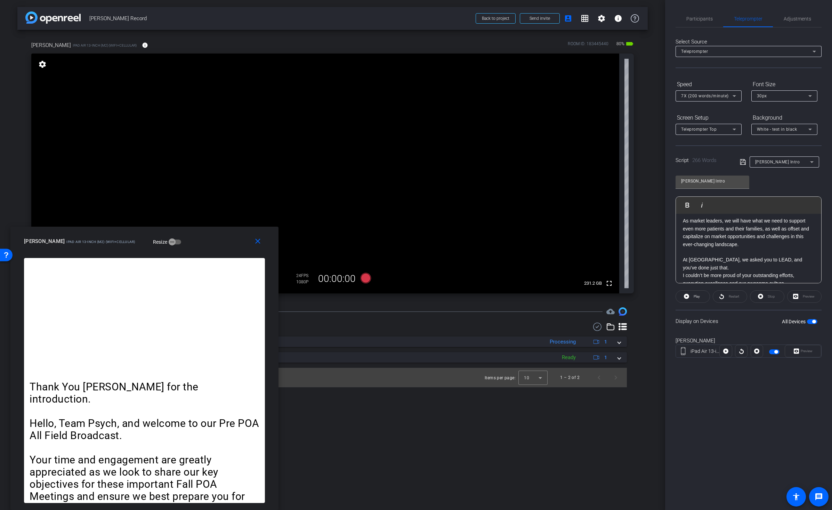
click at [703, 352] on div at bounding box center [741, 351] width 13 height 13
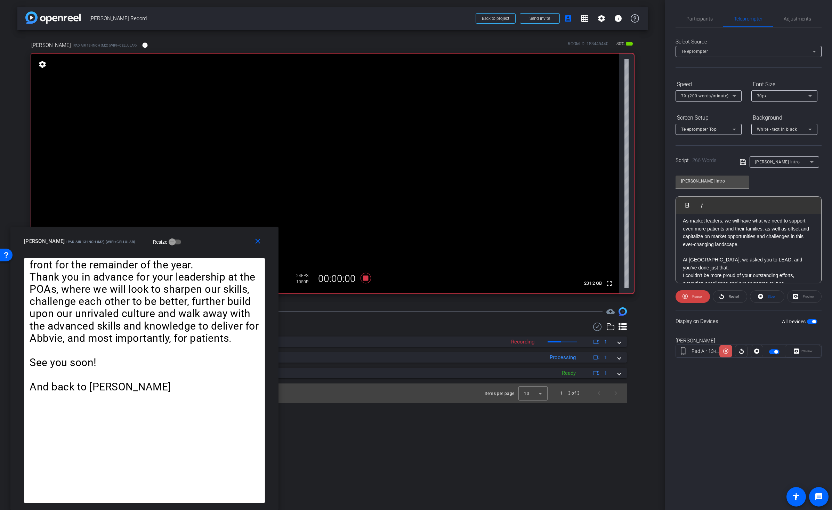
click at [703, 352] on icon at bounding box center [726, 351] width 5 height 5
click at [703, 349] on icon at bounding box center [726, 351] width 5 height 5
click at [703, 351] on icon at bounding box center [726, 351] width 5 height 10
click at [258, 241] on mat-icon "close" at bounding box center [258, 241] width 9 height 9
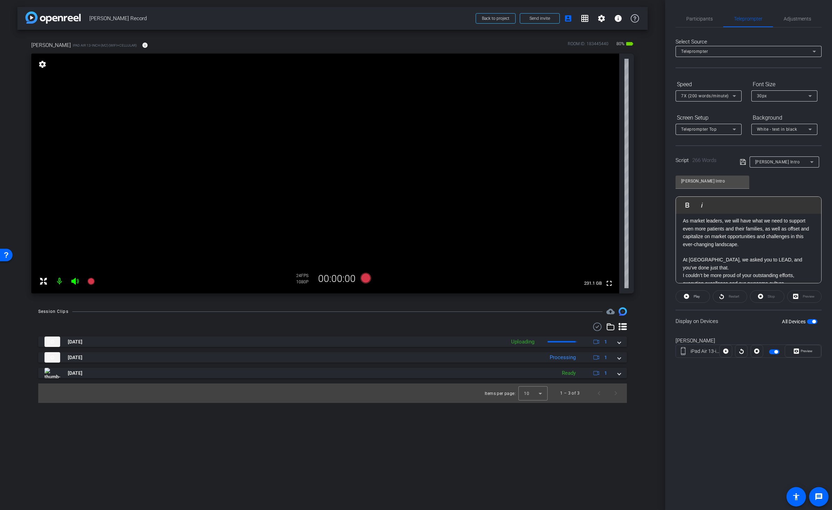
click at [703, 351] on div at bounding box center [757, 351] width 13 height 13
click at [703, 352] on div at bounding box center [741, 351] width 13 height 13
click at [703, 351] on span "button" at bounding box center [774, 352] width 10 height 5
click at [703, 351] on div at bounding box center [741, 351] width 13 height 13
click at [697, 19] on span "Participants" at bounding box center [700, 18] width 26 height 5
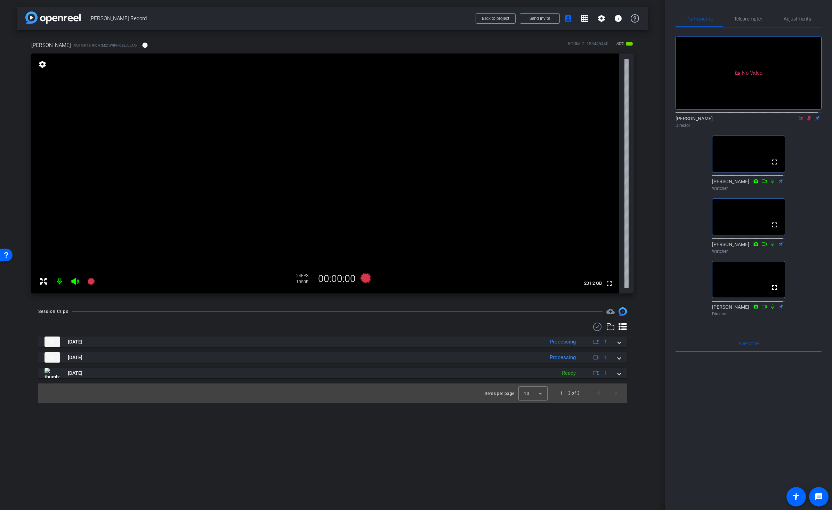
click at [703, 116] on icon at bounding box center [810, 118] width 4 height 5
click at [703, 116] on icon at bounding box center [801, 118] width 6 height 5
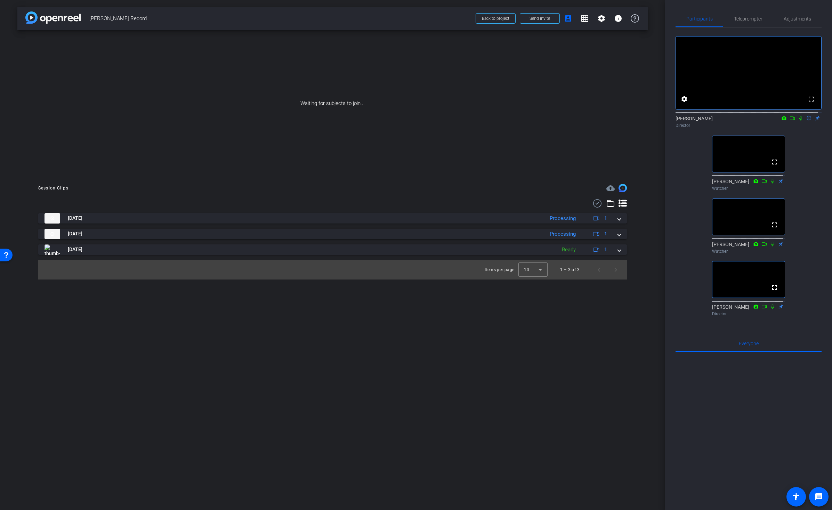
click at [703, 166] on div "fullscreen settings [PERSON_NAME] flip Director fullscreen [PERSON_NAME] Watche…" at bounding box center [749, 173] width 146 height 292
click at [703, 121] on icon at bounding box center [793, 118] width 6 height 5
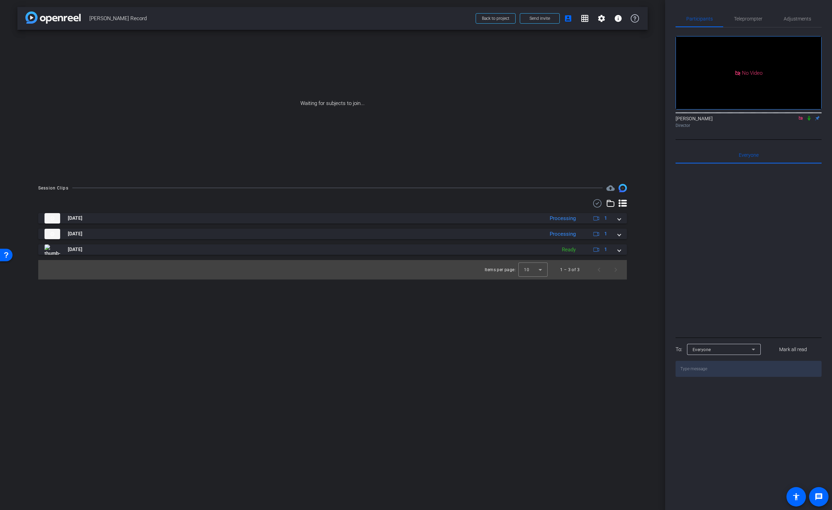
click at [703, 121] on icon at bounding box center [810, 118] width 6 height 5
